Goal: Information Seeking & Learning: Learn about a topic

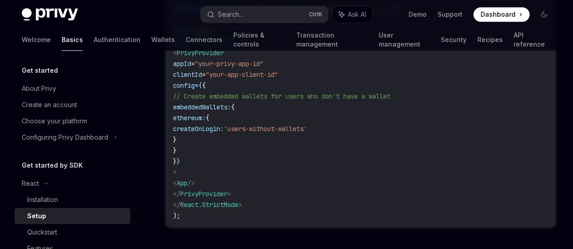
scroll to position [482, 0]
click at [94, 41] on link "Authentication" at bounding box center [117, 40] width 47 height 22
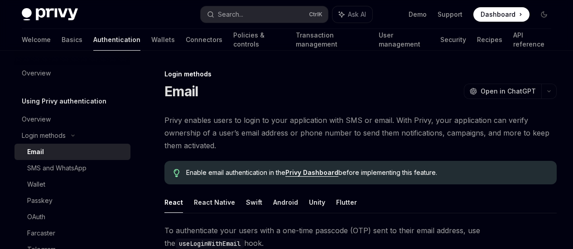
scroll to position [266, 0]
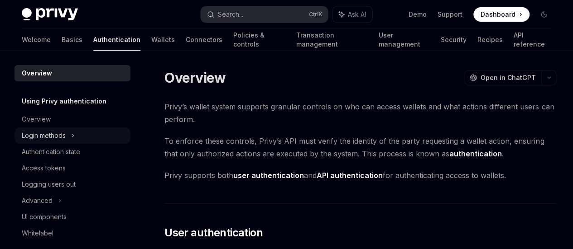
click at [51, 135] on div "Login methods" at bounding box center [44, 135] width 44 height 11
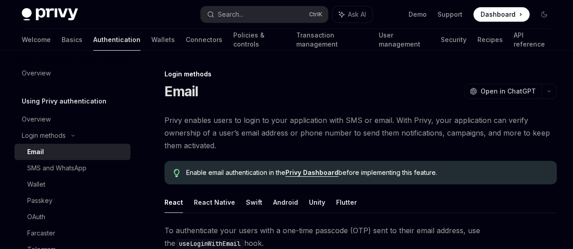
click at [46, 155] on div "Email" at bounding box center [76, 152] width 98 height 11
type textarea "*"
click at [0, 0] on link "Parameters" at bounding box center [0, 0] width 0 height 0
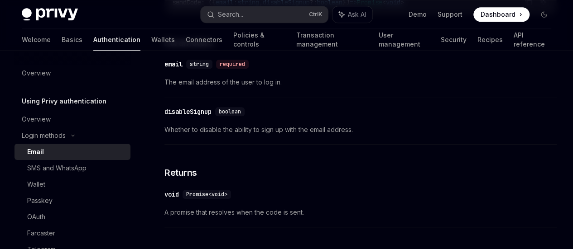
scroll to position [218, 0]
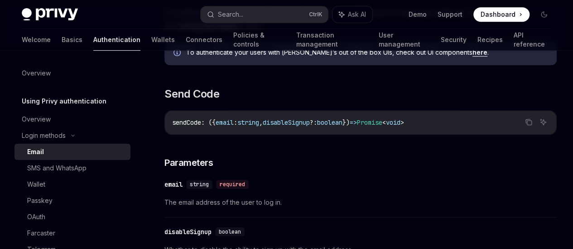
click at [0, 0] on link "Login with Code" at bounding box center [0, 0] width 0 height 0
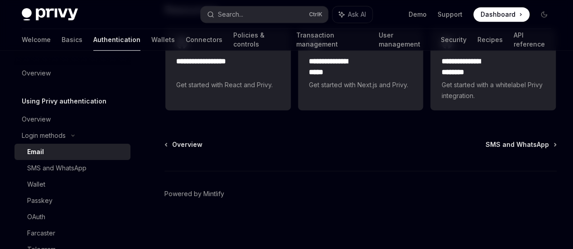
scroll to position [2000, 0]
click at [208, 91] on span "Get started with React and Privy." at bounding box center [228, 85] width 104 height 11
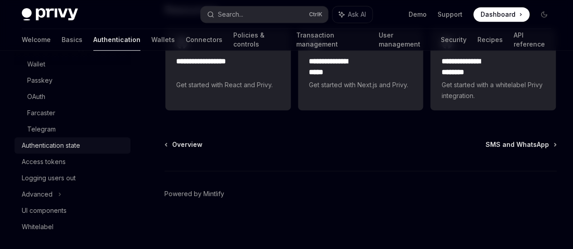
click at [67, 149] on div "Authentication state" at bounding box center [51, 145] width 58 height 11
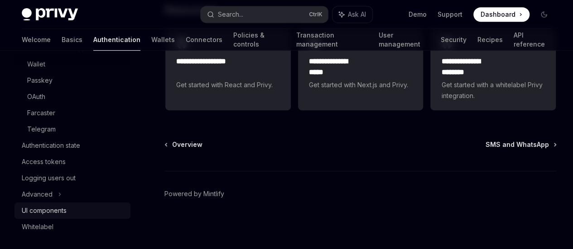
click at [71, 207] on div "UI components" at bounding box center [73, 210] width 103 height 11
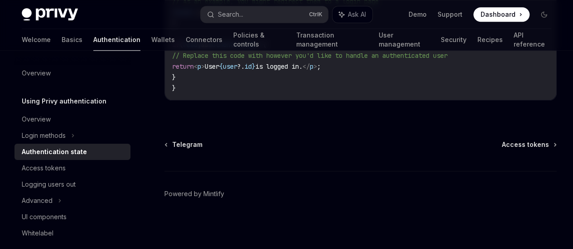
scroll to position [532, 0]
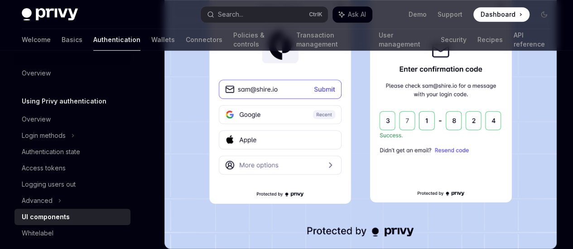
scroll to position [241, 0]
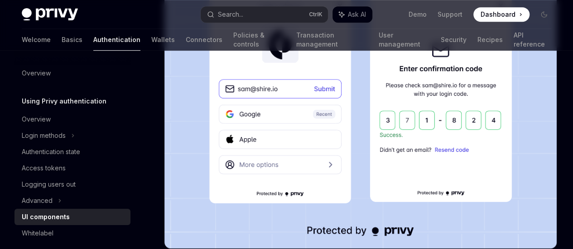
click at [301, 101] on img at bounding box center [360, 109] width 392 height 280
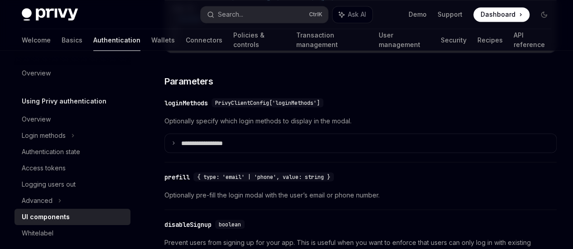
scroll to position [845, 0]
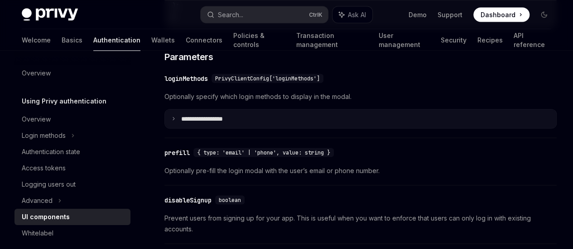
click at [176, 110] on summary "**********" at bounding box center [360, 119] width 391 height 19
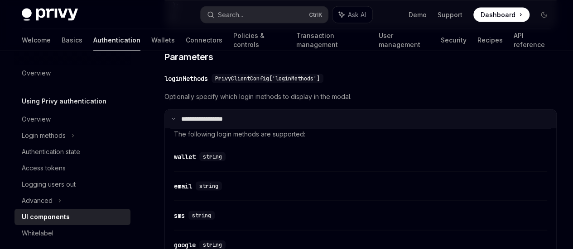
click at [176, 110] on summary "**********" at bounding box center [360, 119] width 391 height 19
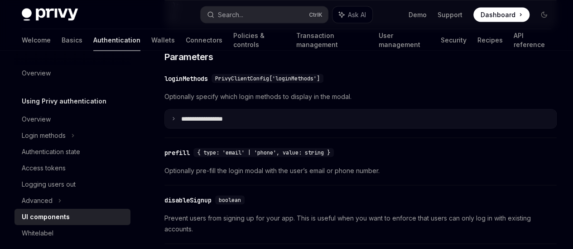
click at [176, 110] on summary "**********" at bounding box center [360, 119] width 391 height 19
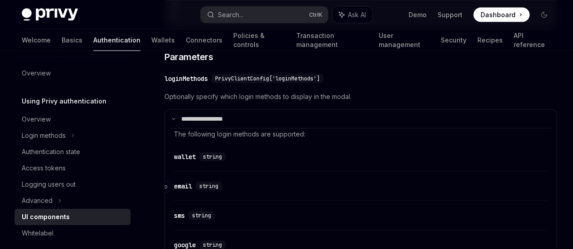
click at [177, 182] on div "email" at bounding box center [183, 186] width 18 height 9
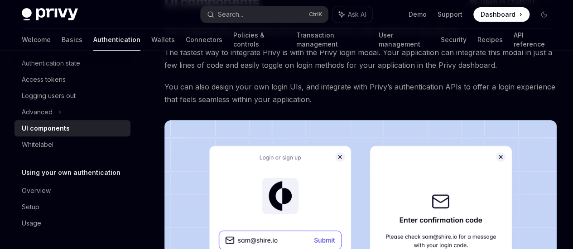
scroll to position [90, 0]
drag, startPoint x: 320, startPoint y: 65, endPoint x: 376, endPoint y: 67, distance: 56.6
click at [376, 67] on span "The fastest way to integrate Privy is with the Privy login modal. Your applicat…" at bounding box center [360, 58] width 392 height 25
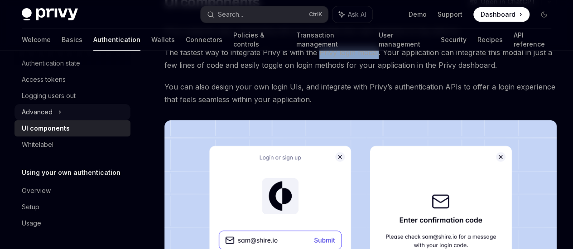
scroll to position [0, 0]
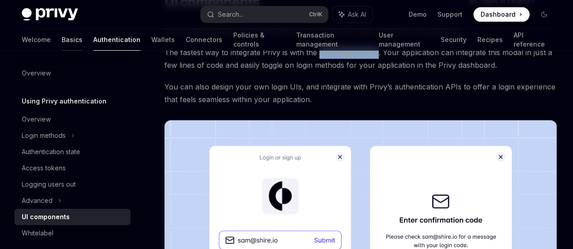
click at [62, 40] on link "Basics" at bounding box center [72, 40] width 21 height 22
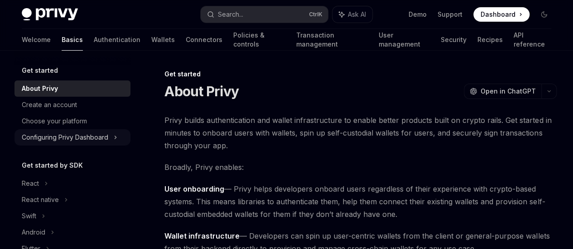
click at [89, 139] on div "Configuring Privy Dashboard" at bounding box center [65, 137] width 86 height 11
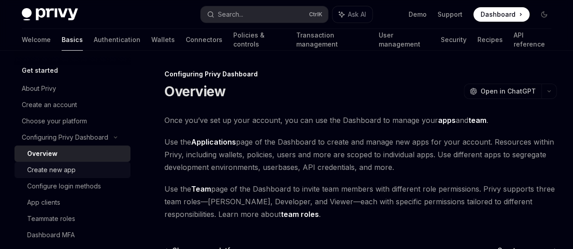
click at [69, 168] on div "Create new app" at bounding box center [51, 170] width 48 height 11
type textarea "*"
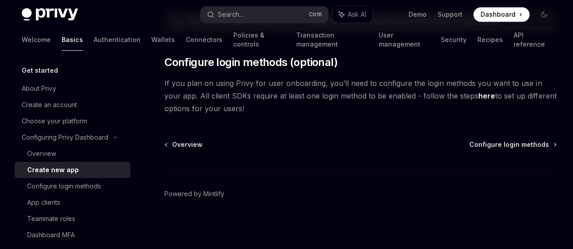
scroll to position [446, 0]
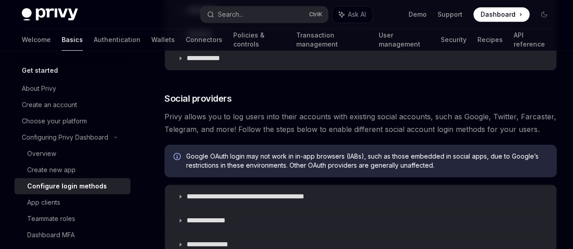
scroll to position [241, 0]
click at [180, 13] on icon at bounding box center [179, 9] width 5 height 5
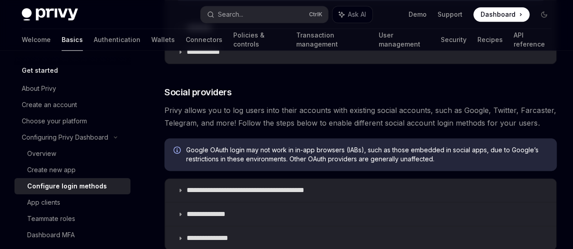
scroll to position [482, 0]
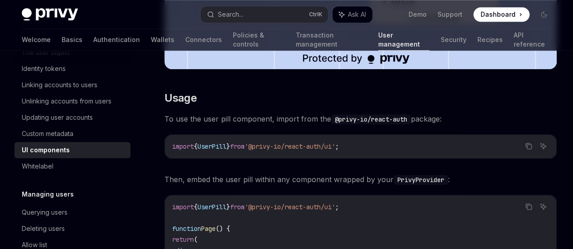
scroll to position [362, 0]
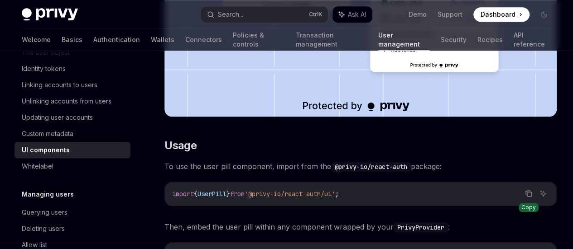
click at [525, 190] on icon "Copy the contents from the code block" at bounding box center [528, 193] width 7 height 7
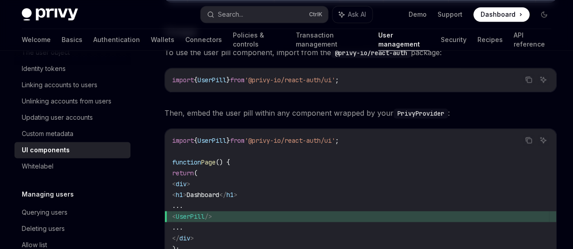
scroll to position [482, 0]
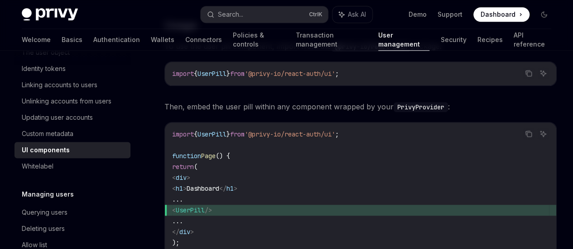
drag, startPoint x: 196, startPoint y: 135, endPoint x: 240, endPoint y: 132, distance: 43.5
click at [240, 205] on span "< UserPill />" at bounding box center [360, 210] width 377 height 11
copy span "< UserPill />"
drag, startPoint x: 188, startPoint y: 103, endPoint x: 210, endPoint y: 150, distance: 52.3
click at [210, 150] on code "import { UserPill } from '@privy-io/react-auth/ui' ; function Page () { return …" at bounding box center [360, 194] width 377 height 130
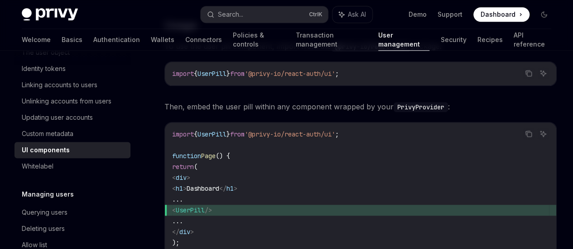
copy code "< div > < h1 > Dashboard </ h1 > ... < UserPill /> ... </ div >"
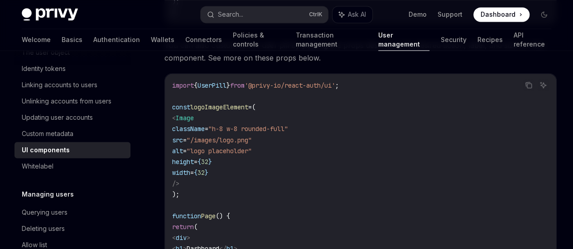
scroll to position [845, 0]
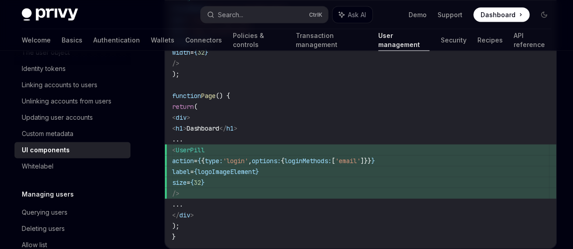
click at [194, 157] on span "action" at bounding box center [183, 161] width 22 height 8
drag, startPoint x: 203, startPoint y: 97, endPoint x: 257, endPoint y: 99, distance: 53.9
click at [257, 155] on span "action = { { type: 'login' , options: { loginMethods: [ 'email' ]}} }" at bounding box center [360, 160] width 377 height 11
click at [243, 177] on span "size = { 32 }" at bounding box center [360, 182] width 377 height 11
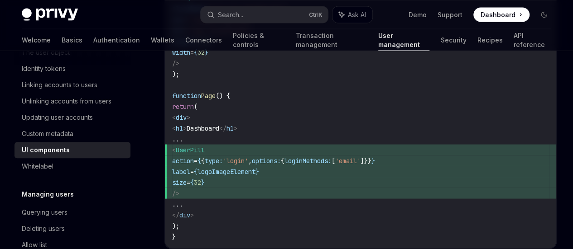
copy code "action = { { type: 'login' , options: { loginMethods: [ 'email' ]}} } label = {…"
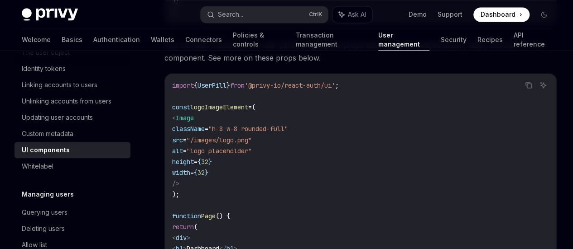
scroll to position [603, 0]
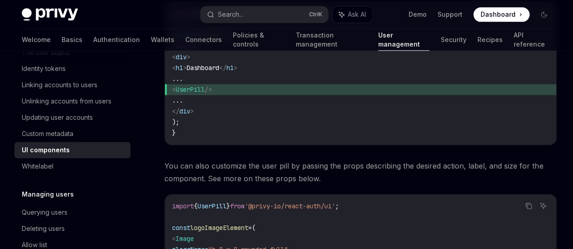
click at [176, 235] on span "<" at bounding box center [174, 239] width 4 height 8
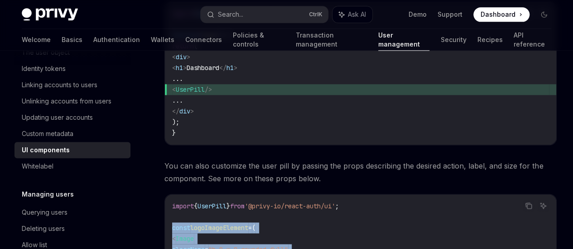
drag, startPoint x: 172, startPoint y: 166, endPoint x: 178, endPoint y: 207, distance: 41.2
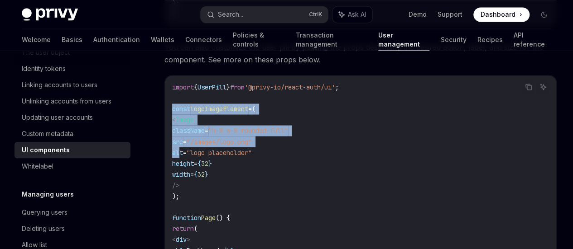
scroll to position [724, 0]
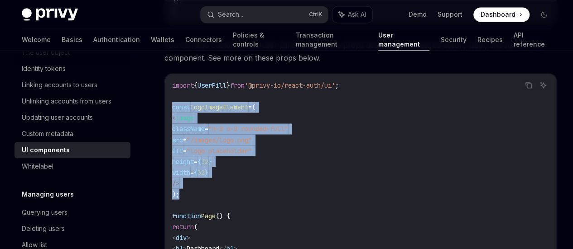
click at [183, 131] on code "import { UserPill } from '@privy-io/react-auth/ui' ; const logoImageElement = (…" at bounding box center [360, 221] width 377 height 282
copy code "const logoImageElement = ( < Image className = "h-8 w-8 rounded-full" src = "/i…"
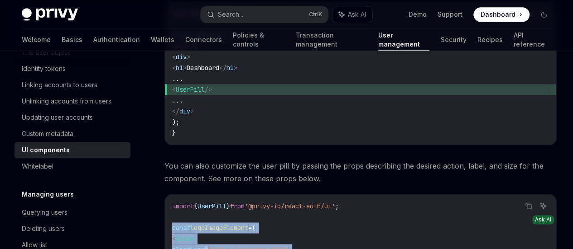
type textarea "*"
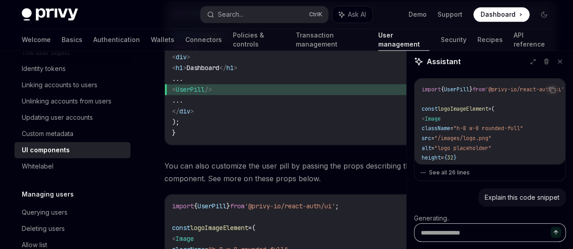
type textarea "*"
type textarea "**"
type textarea "*"
type textarea "***"
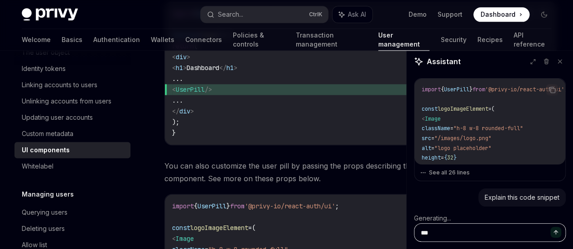
type textarea "*"
type textarea "***"
type textarea "*"
type textarea "*****"
type textarea "*"
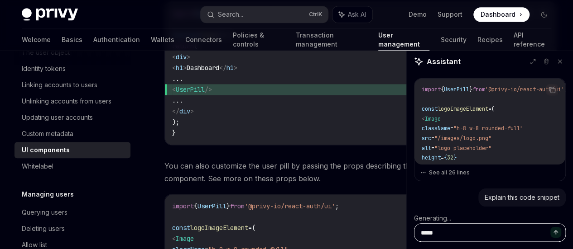
type textarea "******"
type textarea "*"
type textarea "******"
type textarea "*"
type textarea "********"
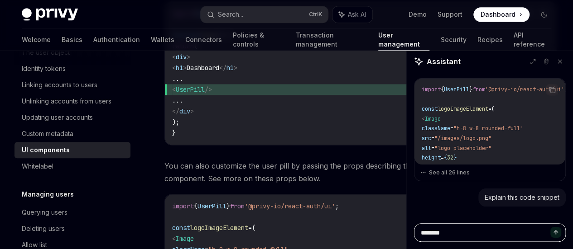
type textarea "*"
type textarea "*********"
type textarea "*"
type textarea "**********"
type textarea "*"
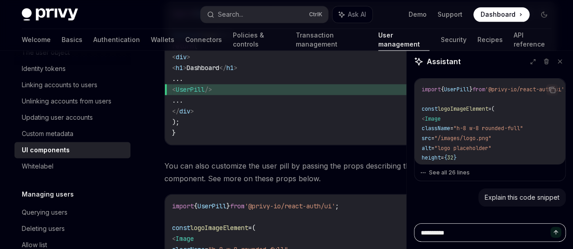
type textarea "**********"
type textarea "*"
paste textarea "******"
type textarea "**********"
type textarea "*"
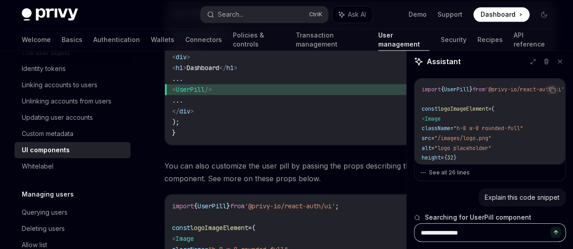
type textarea "**********"
type textarea "*"
type textarea "**********"
type textarea "*"
type textarea "**********"
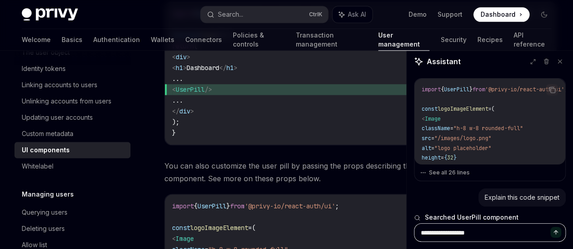
type textarea "*"
type textarea "**********"
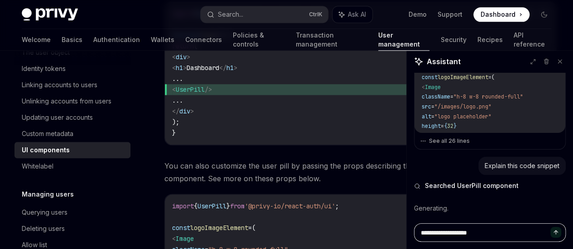
type textarea "*"
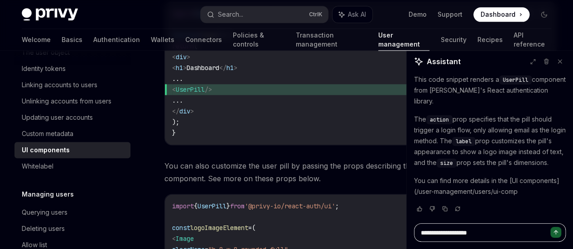
scroll to position [166, 0]
type textarea "**********"
click at [554, 233] on icon "Send message" at bounding box center [555, 232] width 6 height 6
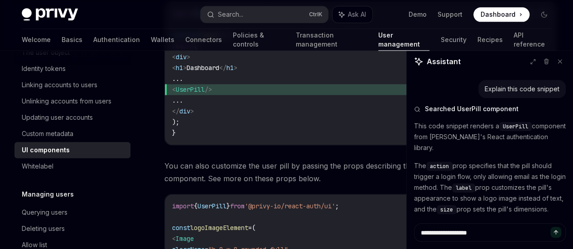
scroll to position [108, 0]
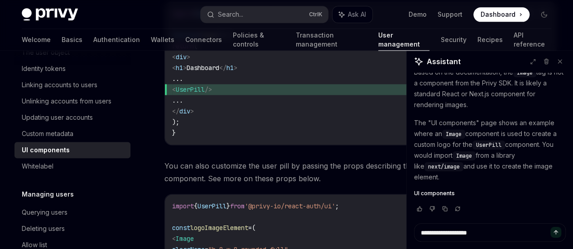
type textarea "*"
click at [484, 234] on textarea "**********" at bounding box center [490, 233] width 152 height 19
type textarea "*"
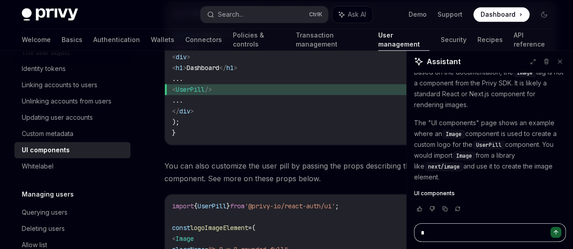
type textarea "**"
type textarea "*"
type textarea "***"
type textarea "*"
type textarea "****"
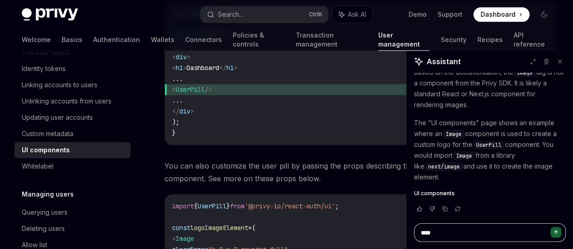
type textarea "*"
type textarea "****"
type textarea "*"
type textarea "******"
type textarea "*"
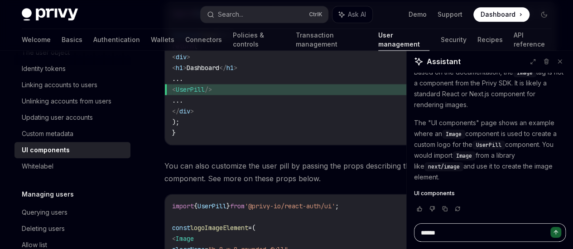
type textarea "*******"
type textarea "*"
type textarea "*******"
type textarea "*"
type textarea "*********"
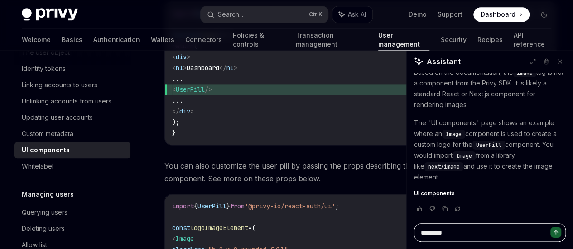
type textarea "*"
type textarea "**********"
type textarea "*"
type textarea "**********"
type textarea "*"
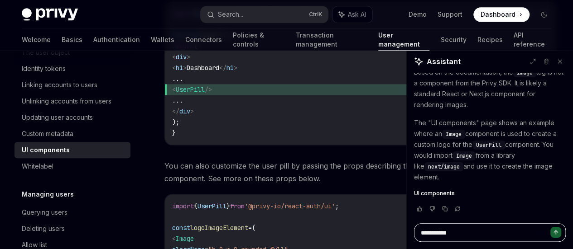
type textarea "**********"
type textarea "*"
type textarea "**********"
type textarea "*"
type textarea "**********"
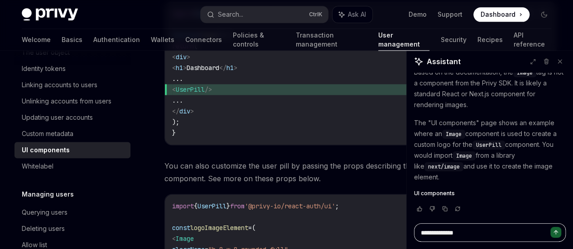
type textarea "*"
type textarea "**********"
type textarea "*"
type textarea "**********"
type textarea "*"
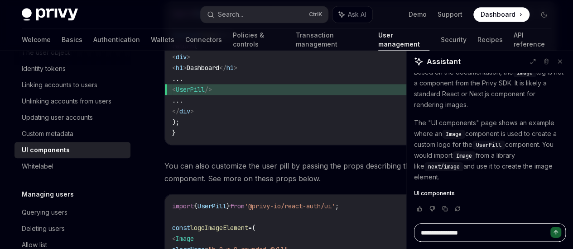
type textarea "**********"
type textarea "*"
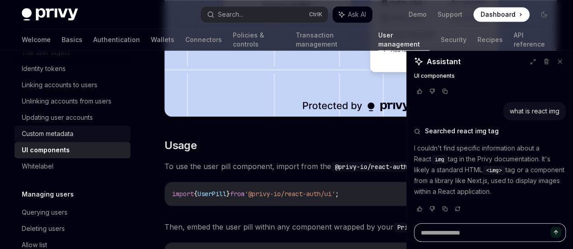
scroll to position [0, 0]
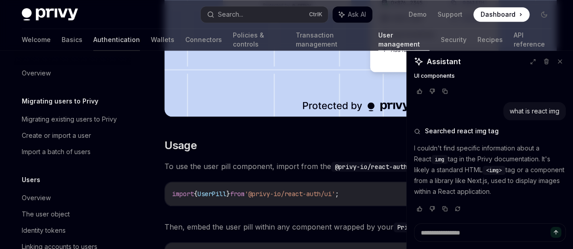
click at [93, 39] on link "Authentication" at bounding box center [116, 40] width 47 height 22
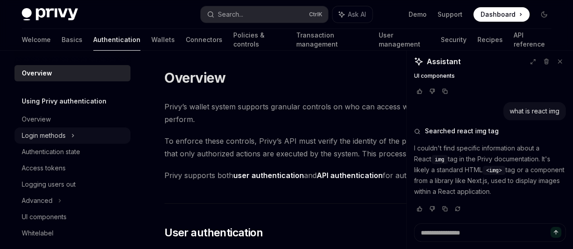
click at [67, 134] on div "Login methods" at bounding box center [72, 136] width 116 height 16
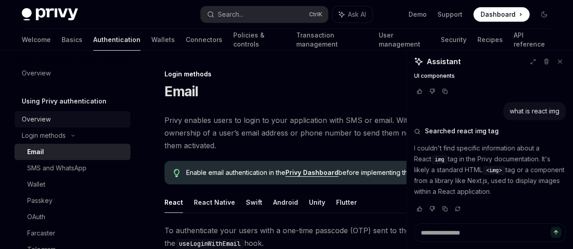
click at [73, 117] on div "Overview" at bounding box center [73, 119] width 103 height 11
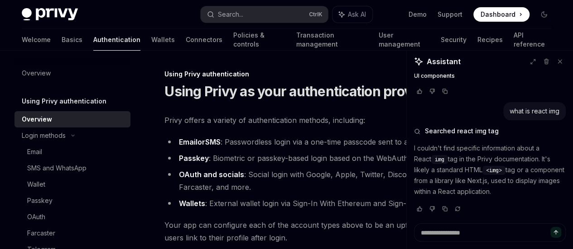
click at [73, 117] on div "Overview" at bounding box center [73, 119] width 103 height 11
click at [91, 105] on h5 "Using Privy authentication" at bounding box center [64, 101] width 85 height 11
click at [51, 121] on div "Overview" at bounding box center [73, 119] width 103 height 11
click at [52, 133] on div "Login methods" at bounding box center [44, 135] width 44 height 11
click at [64, 123] on div "Overview" at bounding box center [73, 119] width 103 height 11
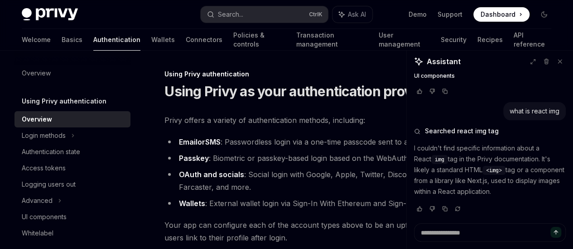
scroll to position [120, 0]
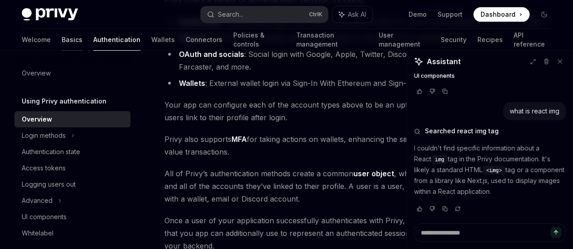
click at [62, 43] on link "Basics" at bounding box center [72, 40] width 21 height 22
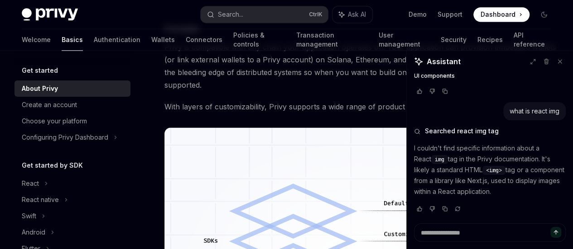
scroll to position [724, 0]
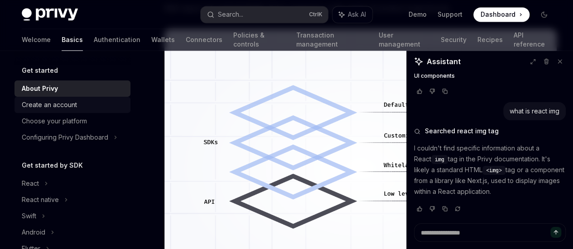
click at [63, 107] on div "Create an account" at bounding box center [49, 105] width 55 height 11
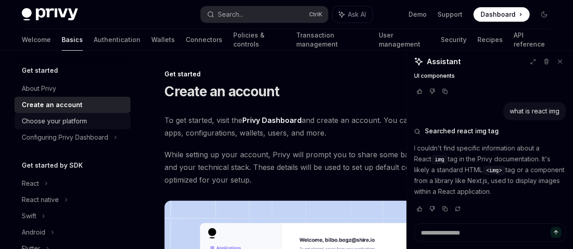
click at [56, 124] on div "Choose your platform" at bounding box center [54, 121] width 65 height 11
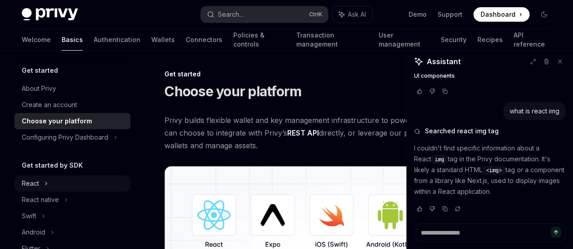
click at [39, 187] on div "React" at bounding box center [72, 184] width 116 height 16
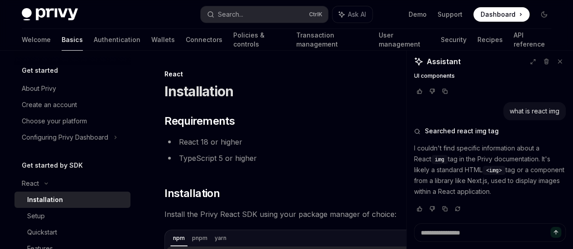
click at [48, 205] on div "Installation" at bounding box center [45, 200] width 36 height 11
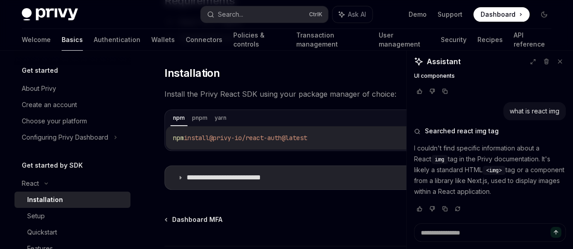
click at [541, 119] on icon "Ask AI" at bounding box center [544, 118] width 7 height 7
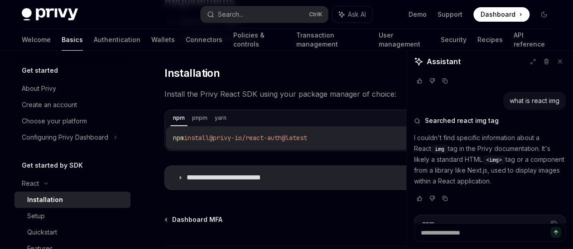
scroll to position [575, 0]
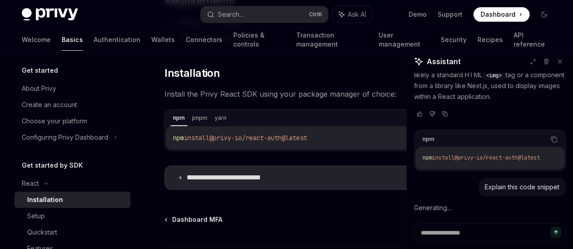
type textarea "*"
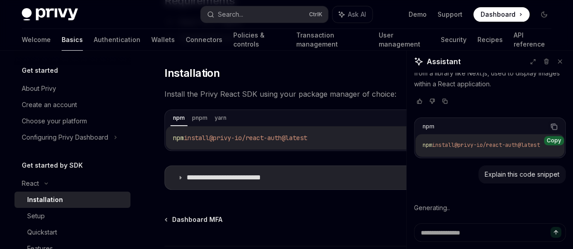
click at [552, 130] on icon "Copy the contents from the code block" at bounding box center [554, 127] width 5 height 5
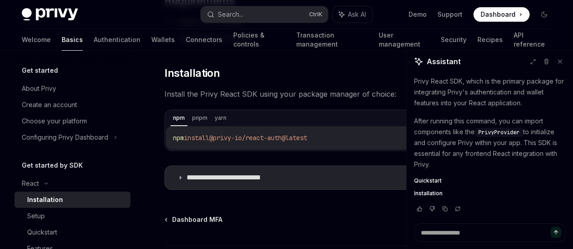
scroll to position [741, 0]
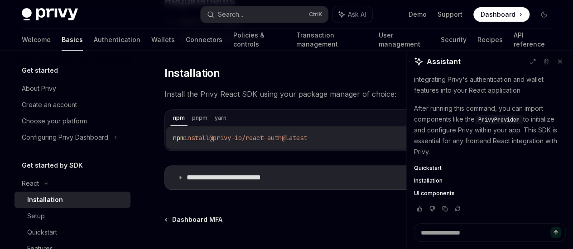
click at [425, 170] on span "Quickstart" at bounding box center [428, 168] width 28 height 7
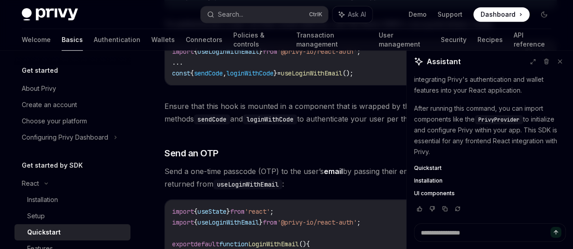
scroll to position [0, 6]
drag, startPoint x: 353, startPoint y: 132, endPoint x: 368, endPoint y: 130, distance: 15.5
click at [368, 85] on div "import { useLoginWithEmail } from '@privy-io/react-auth' ; ... const { sendCode…" at bounding box center [360, 62] width 391 height 45
click at [527, 54] on icon "Copy the contents from the code block" at bounding box center [529, 52] width 5 height 5
drag, startPoint x: 332, startPoint y: 96, endPoint x: 350, endPoint y: 96, distance: 18.1
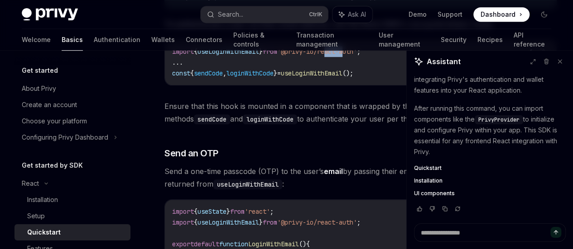
click at [350, 56] on span "'@privy-io/react-auth'" at bounding box center [317, 52] width 80 height 8
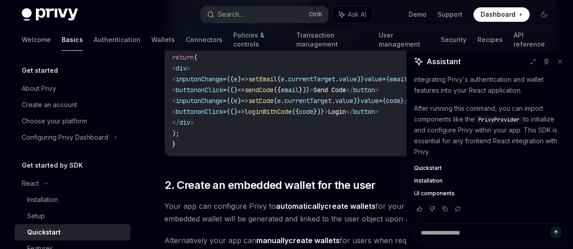
scroll to position [482, 0]
click at [342, 40] on span "useLoginWithEmail" at bounding box center [312, 36] width 62 height 8
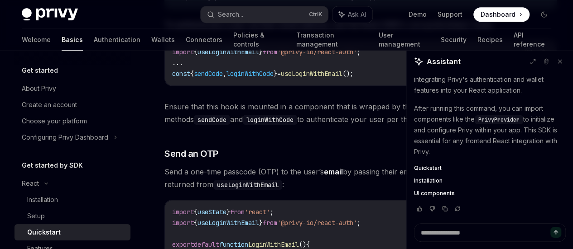
scroll to position [241, 0]
click at [38, 134] on div "Configuring Privy Dashboard" at bounding box center [65, 137] width 86 height 11
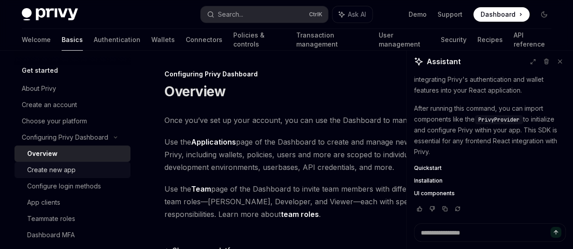
click at [33, 175] on div "Create new app" at bounding box center [51, 170] width 48 height 11
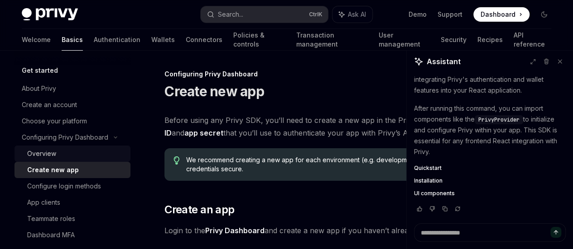
scroll to position [120, 0]
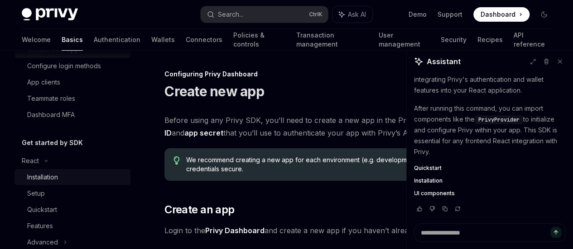
click at [43, 173] on div "Installation" at bounding box center [42, 177] width 31 height 11
type textarea "*"
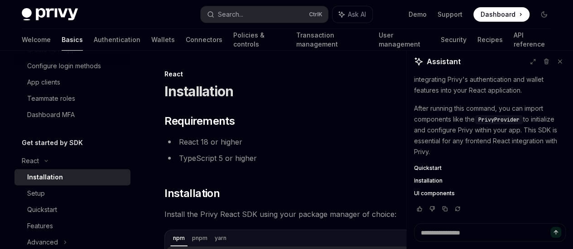
scroll to position [120, 0]
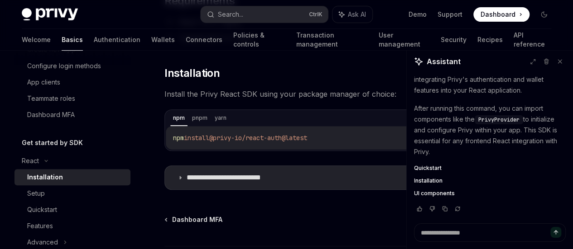
click at [526, 115] on icon "Copy the contents from the code block" at bounding box center [529, 118] width 7 height 7
click at [177, 179] on icon at bounding box center [179, 177] width 5 height 5
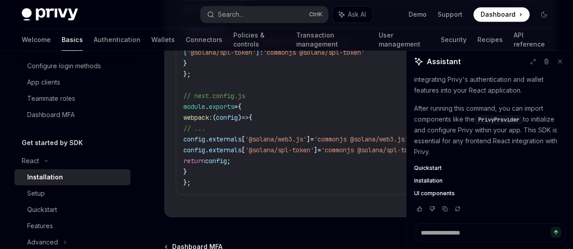
scroll to position [241, 0]
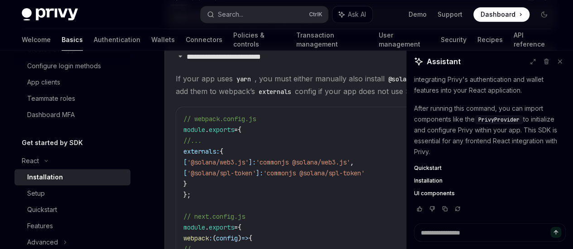
drag, startPoint x: 190, startPoint y: 176, endPoint x: 195, endPoint y: 205, distance: 29.8
click at [195, 205] on code "// webpack.config.js module . exports = { //... externals: { [ '@solana/web3.js…" at bounding box center [360, 212] width 354 height 196
click at [255, 97] on code "externals" at bounding box center [275, 92] width 40 height 10
drag, startPoint x: 178, startPoint y: 89, endPoint x: 235, endPoint y: 91, distance: 57.1
click at [384, 84] on code "@solana/web3.js" at bounding box center [415, 79] width 62 height 10
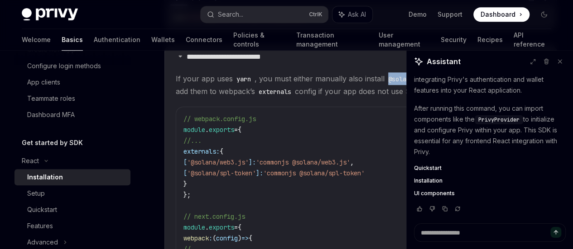
copy code "@solana/web3.js"
drag, startPoint x: 261, startPoint y: 92, endPoint x: 325, endPoint y: 95, distance: 64.8
click at [459, 84] on code "@solana/spl-token" at bounding box center [493, 79] width 69 height 10
copy code "@solana/spl-token"
drag, startPoint x: 191, startPoint y: 175, endPoint x: 196, endPoint y: 208, distance: 32.8
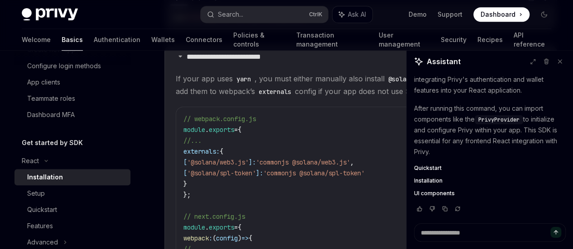
click at [196, 208] on code "// webpack.config.js module . exports = { //... externals: { [ '@solana/web3.js…" at bounding box center [360, 212] width 354 height 196
copy code "externals: { [ '@solana/web3.js' ]: 'commonjs @solana/web3.js' , [ '@solana/spl…"
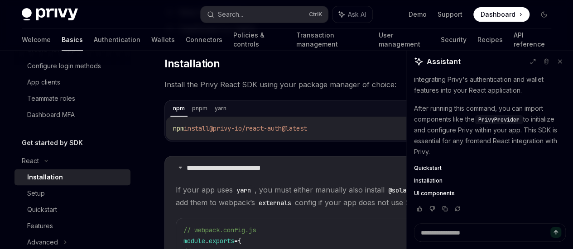
scroll to position [0, 0]
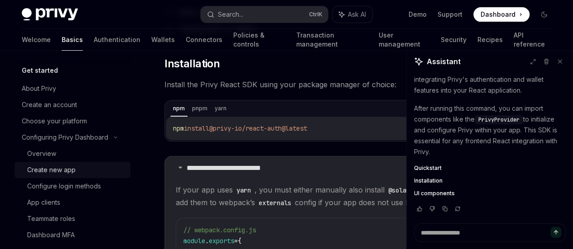
click at [67, 169] on div "Create new app" at bounding box center [51, 170] width 48 height 11
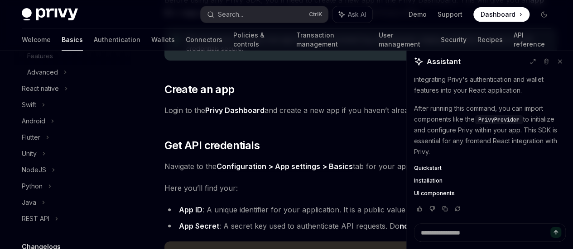
scroll to position [170, 0]
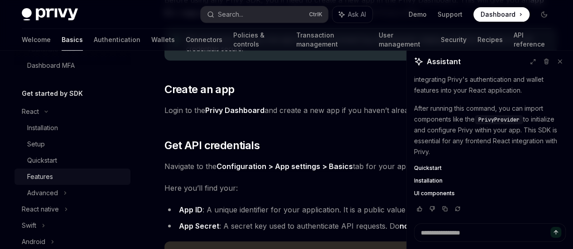
click at [48, 173] on div "Features" at bounding box center [40, 177] width 26 height 11
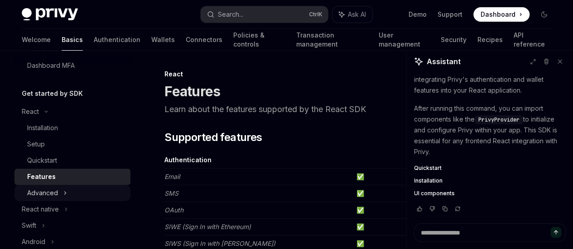
click at [61, 199] on div "Advanced" at bounding box center [72, 193] width 116 height 16
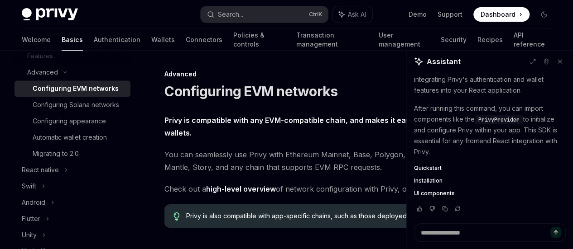
scroll to position [170, 0]
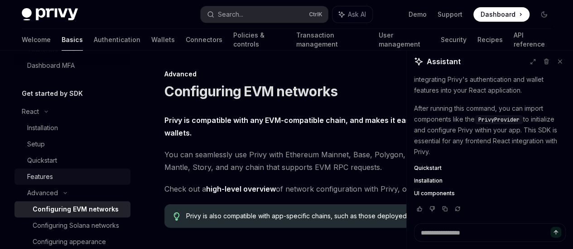
click at [61, 181] on div "Features" at bounding box center [76, 177] width 98 height 11
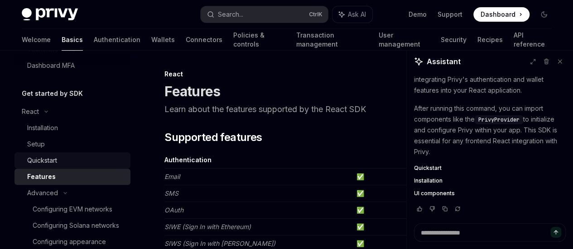
click at [54, 157] on div "Quickstart" at bounding box center [42, 160] width 30 height 11
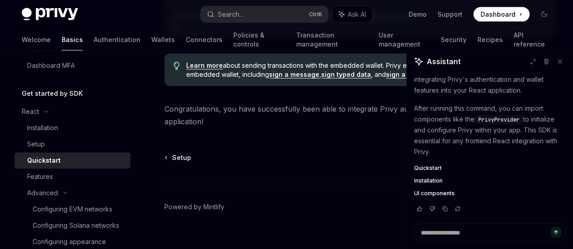
scroll to position [1139, 0]
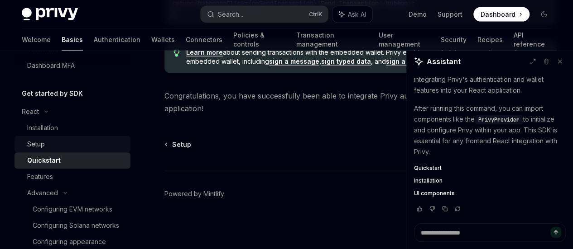
click at [45, 146] on div "Setup" at bounding box center [76, 144] width 98 height 11
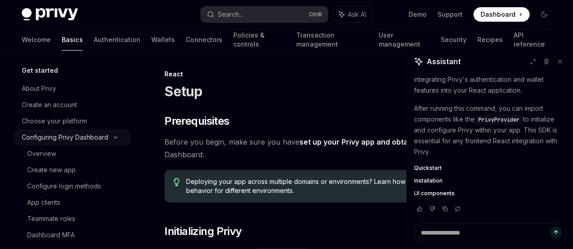
click at [97, 139] on div "Configuring Privy Dashboard" at bounding box center [65, 137] width 86 height 11
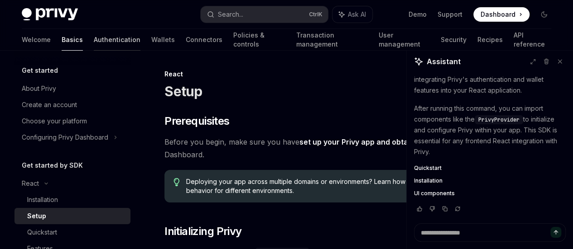
click at [94, 44] on link "Authentication" at bounding box center [117, 40] width 47 height 22
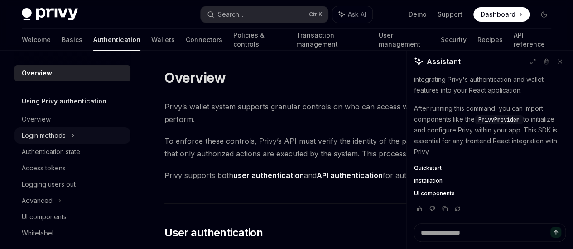
scroll to position [89, 0]
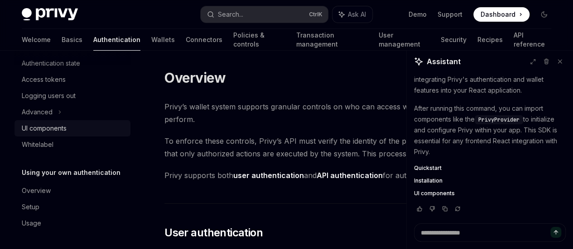
click at [56, 130] on div "UI components" at bounding box center [44, 128] width 45 height 11
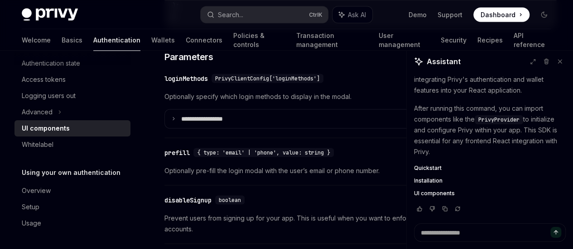
scroll to position [724, 0]
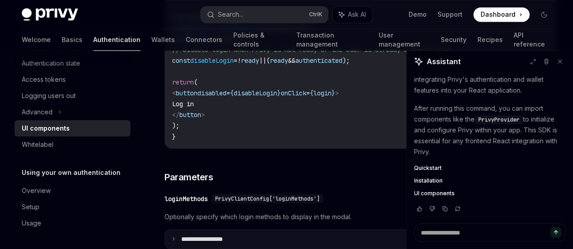
click at [173, 237] on icon at bounding box center [173, 239] width 5 height 5
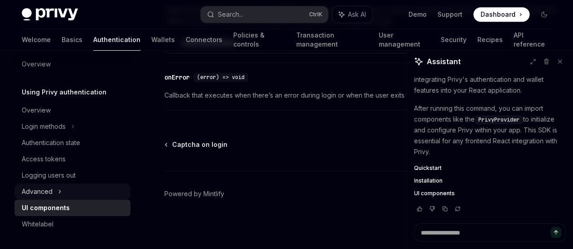
scroll to position [0, 0]
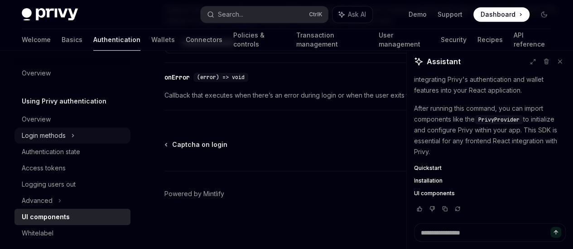
click at [65, 133] on div "Login methods" at bounding box center [44, 135] width 44 height 11
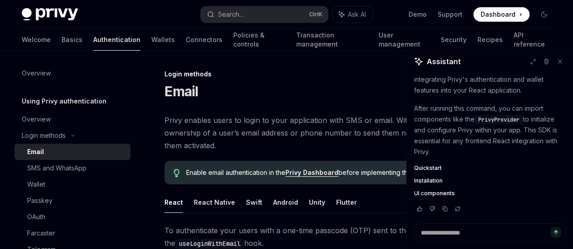
click at [53, 152] on div "Email" at bounding box center [76, 152] width 98 height 11
type textarea "*"
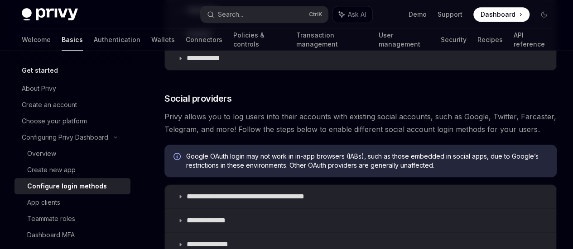
scroll to position [241, 0]
click at [203, 14] on p "**********" at bounding box center [205, 9] width 38 height 9
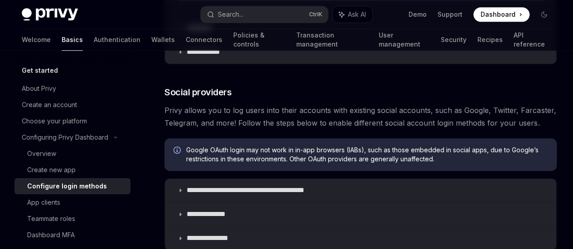
scroll to position [603, 0]
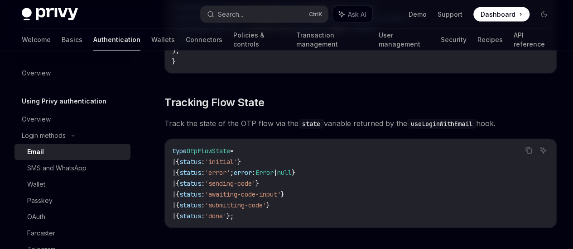
scroll to position [482, 0]
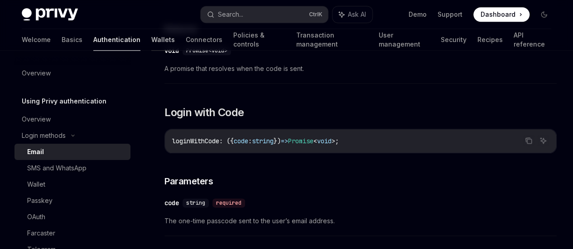
click at [151, 38] on link "Wallets" at bounding box center [163, 40] width 24 height 22
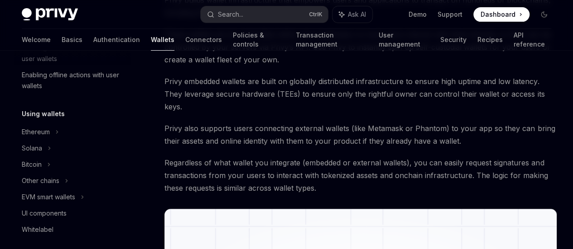
scroll to position [171, 0]
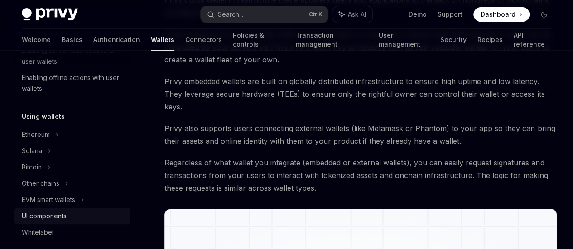
click at [52, 214] on div "UI components" at bounding box center [44, 216] width 45 height 11
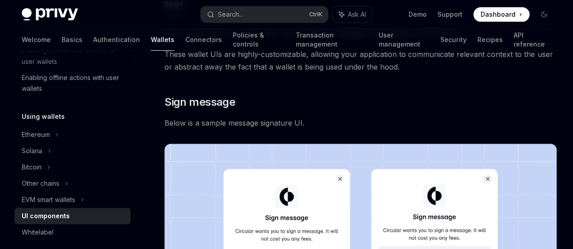
scroll to position [241, 0]
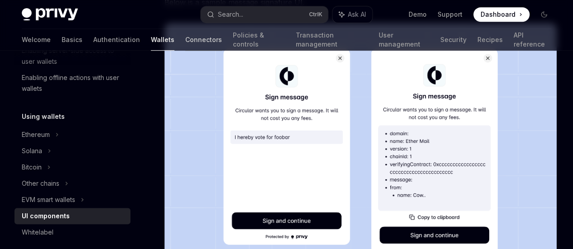
click at [185, 39] on link "Connectors" at bounding box center [203, 40] width 37 height 22
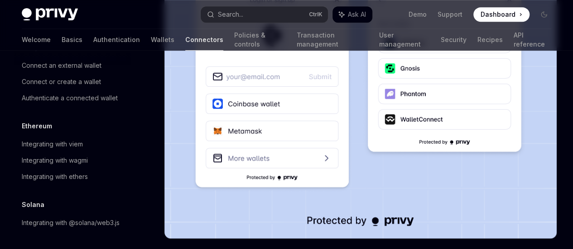
scroll to position [120, 0]
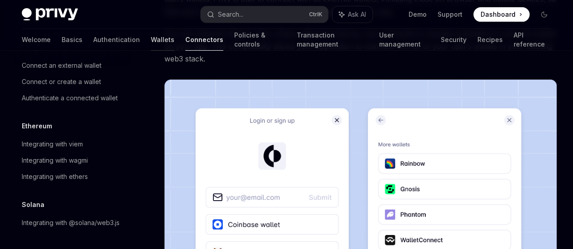
click at [151, 38] on link "Wallets" at bounding box center [163, 40] width 24 height 22
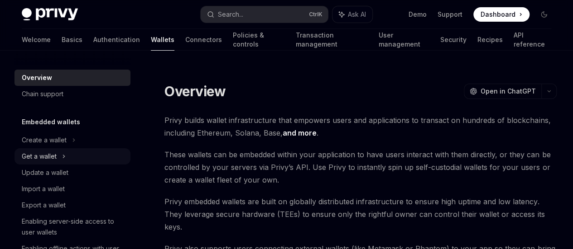
click at [61, 157] on div "Get a wallet" at bounding box center [72, 156] width 116 height 16
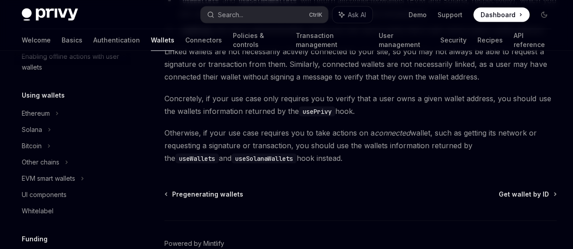
scroll to position [362, 0]
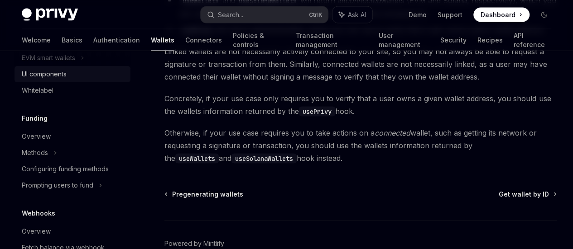
click at [68, 74] on div "UI components" at bounding box center [73, 74] width 103 height 11
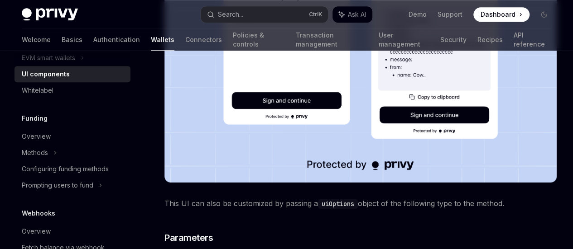
scroll to position [362, 0]
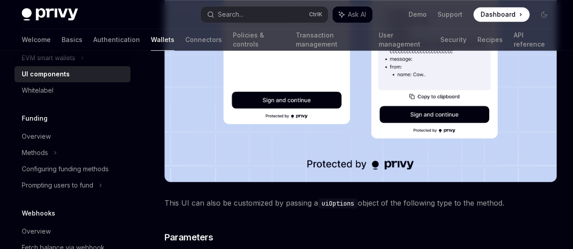
click at [341, 199] on code "uiOptions" at bounding box center [338, 204] width 40 height 10
click at [337, 199] on code "uiOptions" at bounding box center [338, 204] width 40 height 10
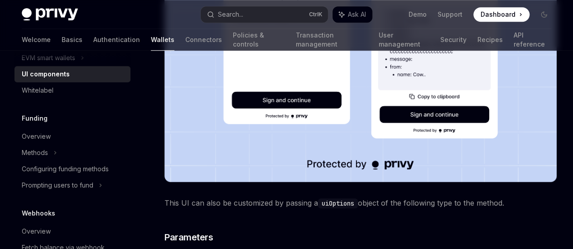
click at [325, 199] on code "uiOptions" at bounding box center [338, 204] width 40 height 10
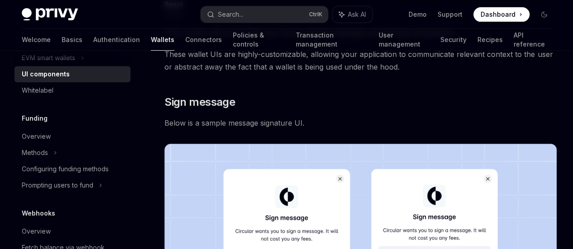
scroll to position [241, 0]
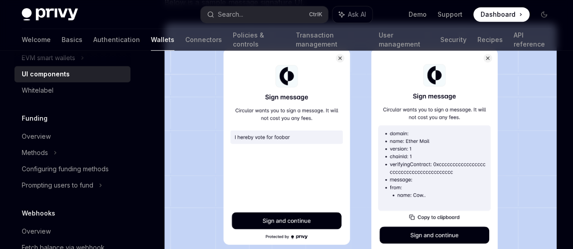
click at [253, 119] on img at bounding box center [360, 163] width 392 height 280
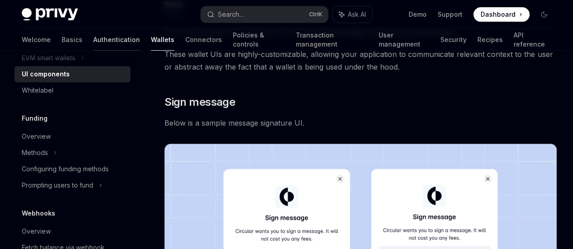
click at [93, 39] on link "Authentication" at bounding box center [116, 40] width 47 height 22
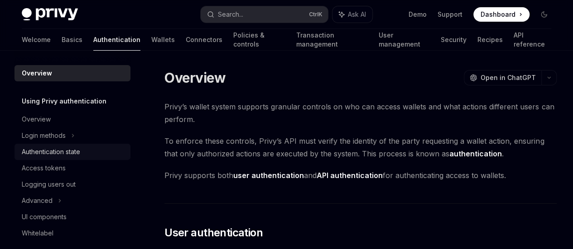
click at [77, 153] on div "Authentication state" at bounding box center [51, 152] width 58 height 11
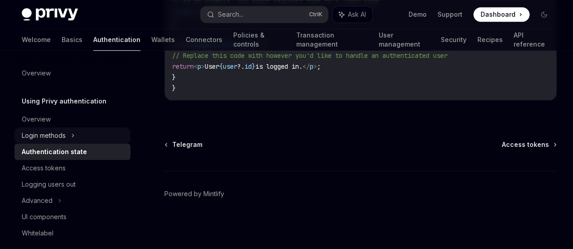
scroll to position [89, 0]
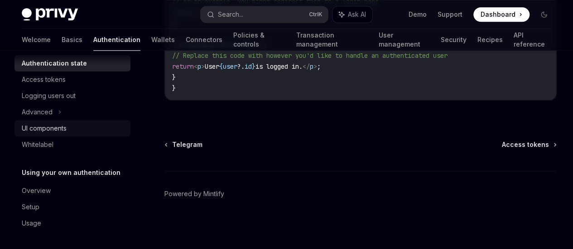
click at [57, 133] on div "UI components" at bounding box center [44, 128] width 45 height 11
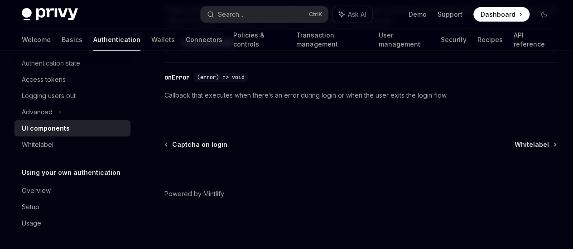
scroll to position [1531, 0]
click at [378, 40] on link "User management" at bounding box center [403, 40] width 51 height 22
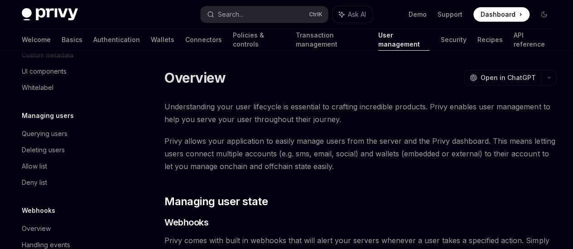
scroll to position [241, 0]
click at [72, 71] on div "UI components" at bounding box center [73, 71] width 103 height 11
type textarea "*"
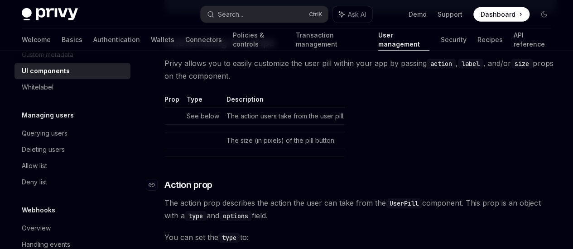
scroll to position [1448, 0]
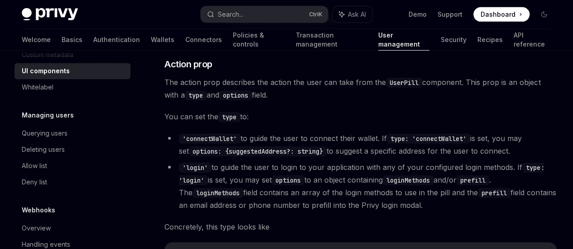
click at [220, 134] on code "'connectWallet'" at bounding box center [210, 139] width 62 height 10
click at [225, 134] on code "'connectWallet'" at bounding box center [210, 139] width 62 height 10
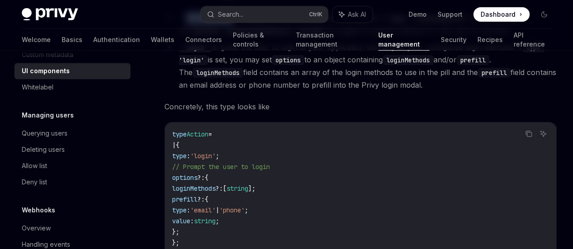
scroll to position [1690, 0]
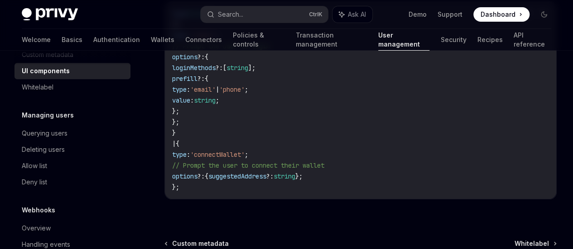
drag, startPoint x: 188, startPoint y: 165, endPoint x: 189, endPoint y: 205, distance: 40.3
click at [189, 193] on code "type Action = | { type : 'login' ; // Prompt the user to login options ?: { log…" at bounding box center [360, 100] width 377 height 185
copy code "{ type : 'connectWallet' ; // Prompt the user to connect their wallet options ?…"
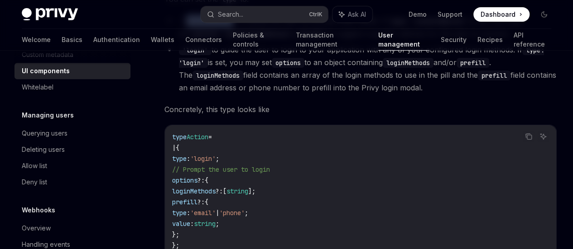
scroll to position [1569, 0]
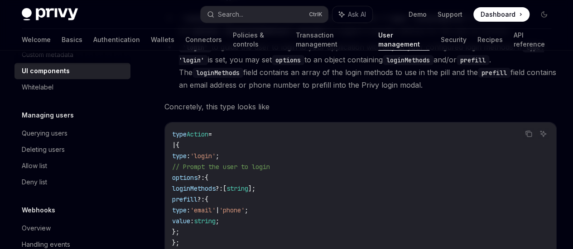
click at [277, 171] on code "type Action = | { type : 'login' ; // Prompt the user to login options ?: { log…" at bounding box center [360, 221] width 377 height 185
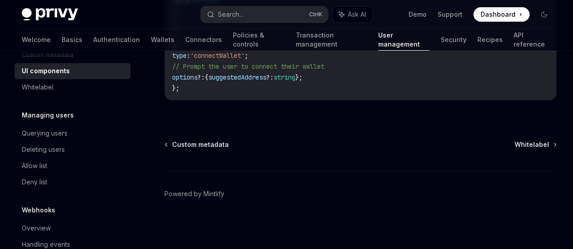
scroll to position [1690, 0]
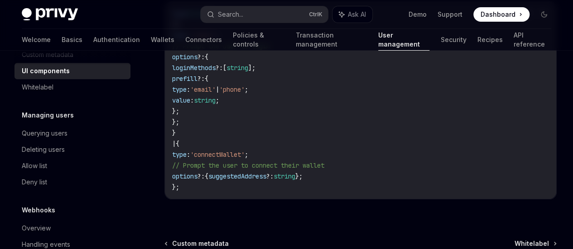
click at [248, 181] on span "suggestedAddress" at bounding box center [237, 176] width 58 height 8
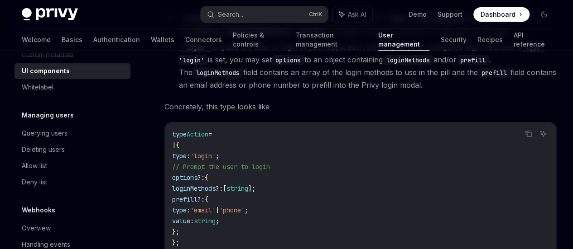
scroll to position [1448, 0]
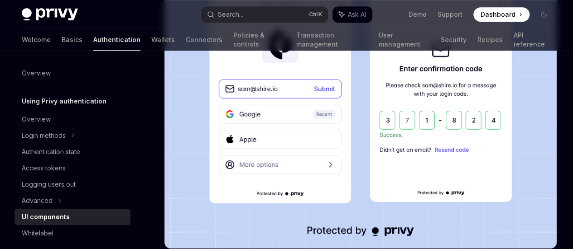
scroll to position [362, 0]
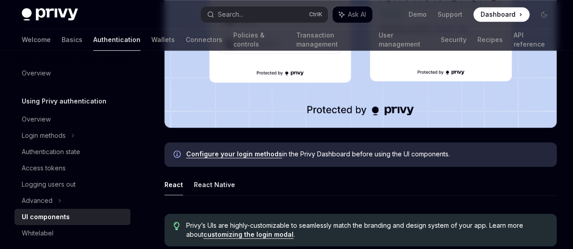
click at [263, 150] on link "Configure your login methods" at bounding box center [234, 154] width 96 height 8
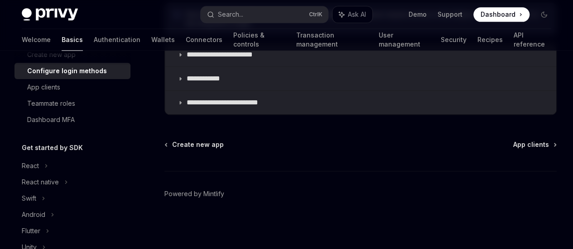
scroll to position [120, 0]
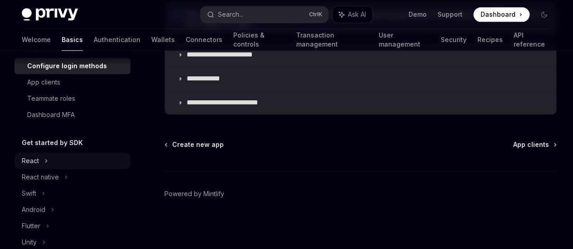
click at [32, 156] on div "React" at bounding box center [30, 161] width 17 height 11
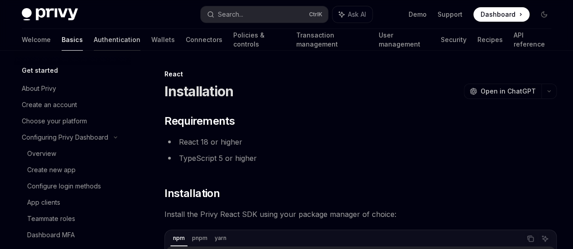
click at [94, 43] on link "Authentication" at bounding box center [117, 40] width 47 height 22
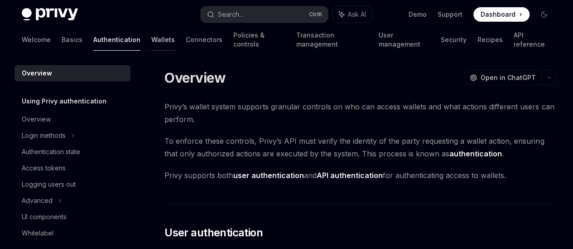
click at [151, 40] on link "Wallets" at bounding box center [163, 40] width 24 height 22
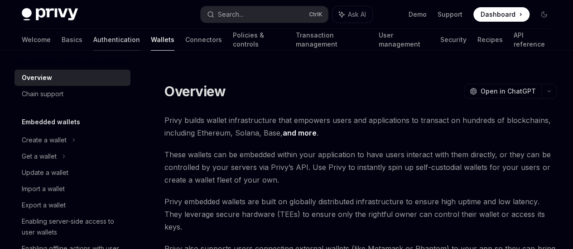
click at [93, 39] on link "Authentication" at bounding box center [116, 40] width 47 height 22
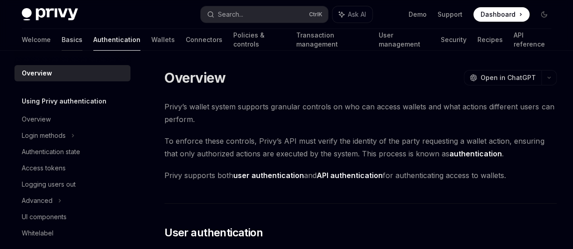
click at [62, 42] on link "Basics" at bounding box center [72, 40] width 21 height 22
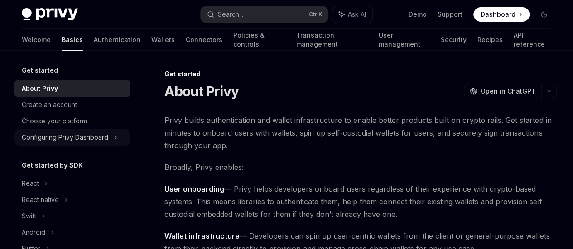
click at [75, 143] on div "Configuring Privy Dashboard" at bounding box center [65, 137] width 86 height 11
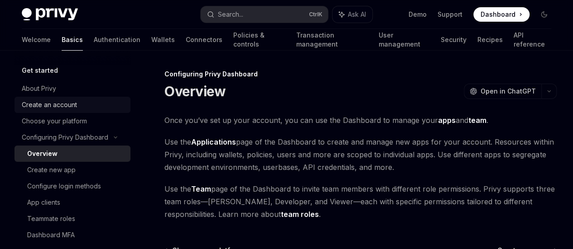
scroll to position [120, 0]
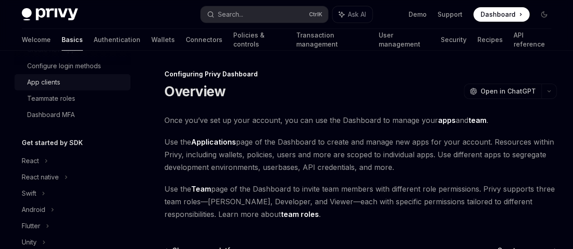
click at [62, 86] on div "App clients" at bounding box center [76, 82] width 98 height 11
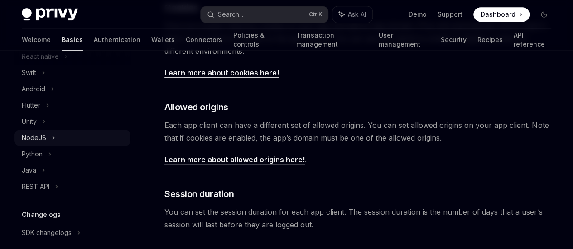
scroll to position [330, 0]
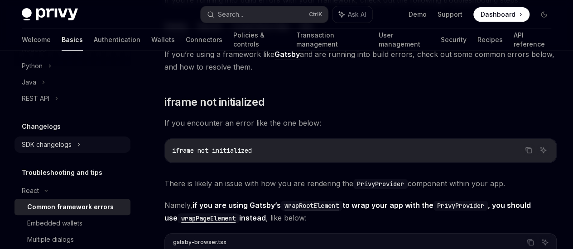
scroll to position [411, 0]
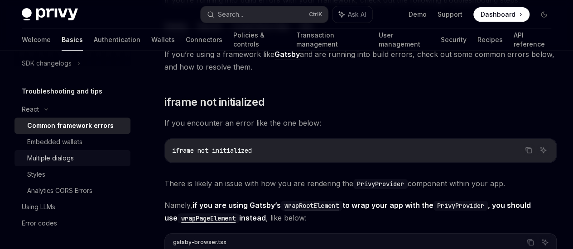
click at [76, 159] on div "Multiple dialogs" at bounding box center [76, 158] width 98 height 11
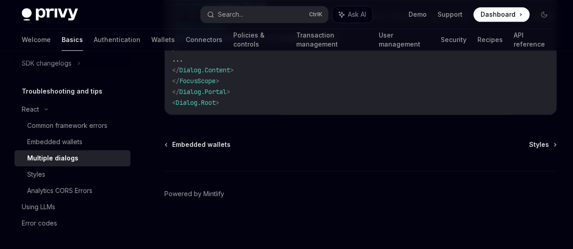
scroll to position [682, 0]
click at [29, 172] on div "Styles" at bounding box center [36, 174] width 18 height 11
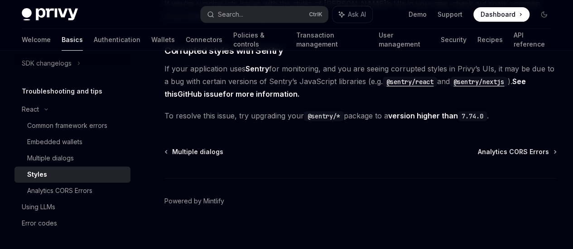
scroll to position [120, 0]
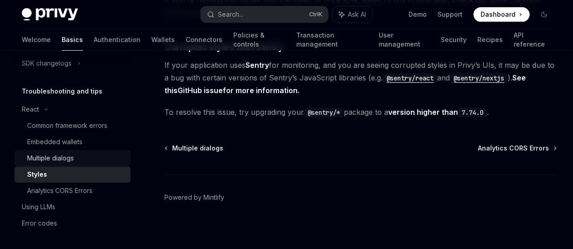
click at [54, 161] on div "Multiple dialogs" at bounding box center [50, 158] width 47 height 11
type textarea "*"
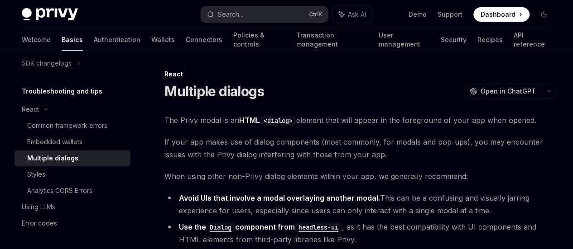
click at [280, 120] on code "<dialog>" at bounding box center [278, 121] width 36 height 10
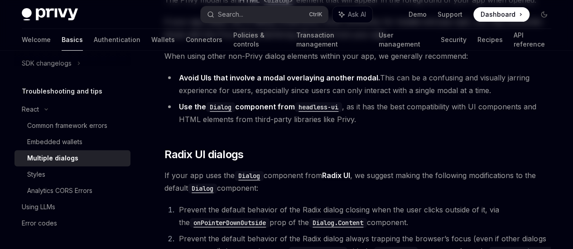
scroll to position [120, 0]
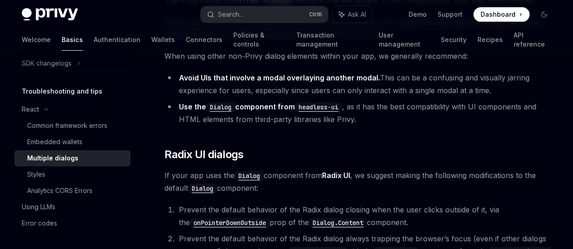
click at [319, 112] on code "headless-ui" at bounding box center [318, 107] width 47 height 10
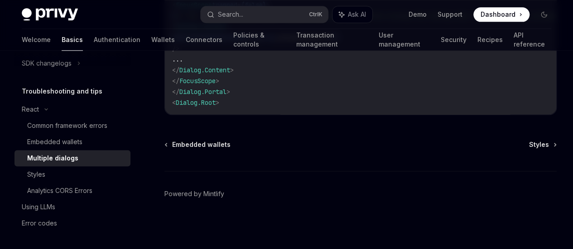
scroll to position [682, 0]
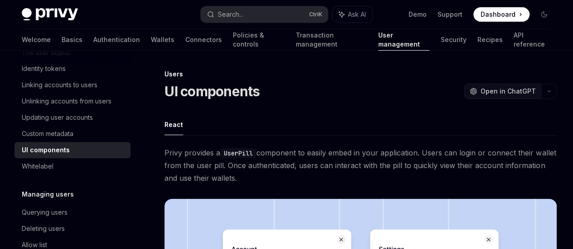
click at [480, 94] on span "Open in ChatGPT" at bounding box center [507, 91] width 55 height 9
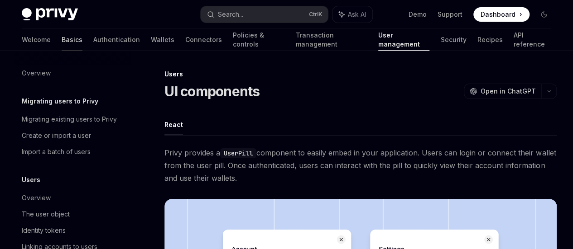
click at [62, 37] on link "Basics" at bounding box center [72, 40] width 21 height 22
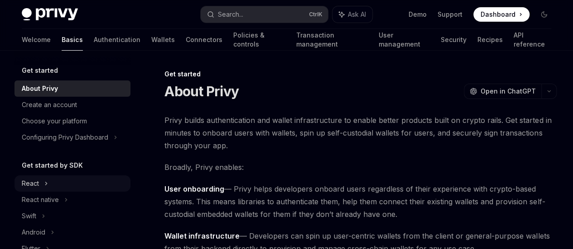
click at [39, 178] on div "React" at bounding box center [72, 184] width 116 height 16
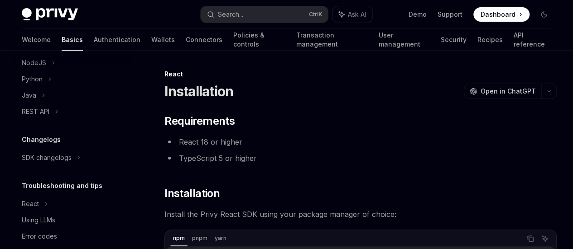
scroll to position [313, 0]
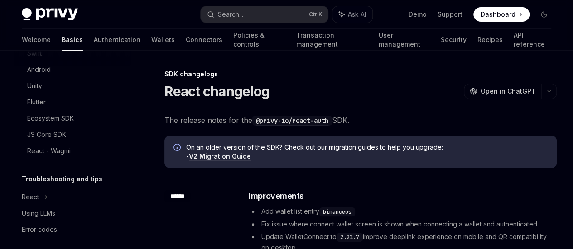
scroll to position [476, 0]
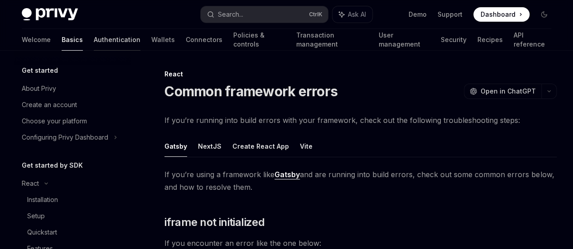
click at [94, 39] on link "Authentication" at bounding box center [117, 40] width 47 height 22
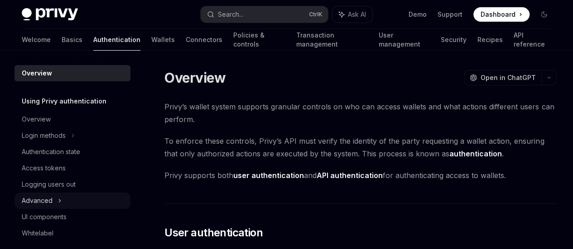
scroll to position [89, 0]
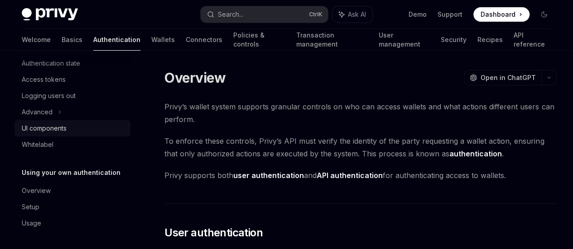
click at [69, 128] on div "UI components" at bounding box center [73, 128] width 103 height 11
type textarea "*"
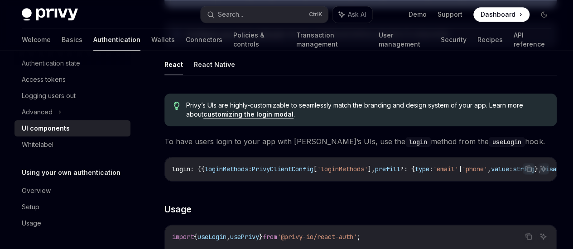
click at [488, 137] on code "useLogin" at bounding box center [506, 142] width 36 height 10
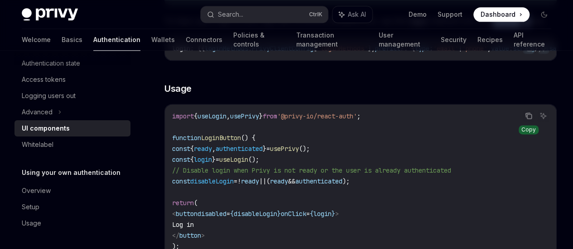
click at [525, 112] on icon "Copy the contents from the code block" at bounding box center [528, 115] width 7 height 7
click at [263, 112] on span "}" at bounding box center [261, 116] width 4 height 8
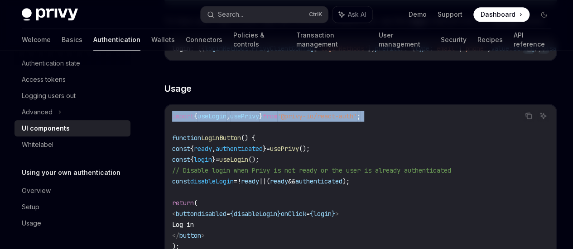
click at [263, 112] on span "}" at bounding box center [261, 116] width 4 height 8
copy code "import { useLogin , usePrivy } from '@privy-io/react-auth' ;"
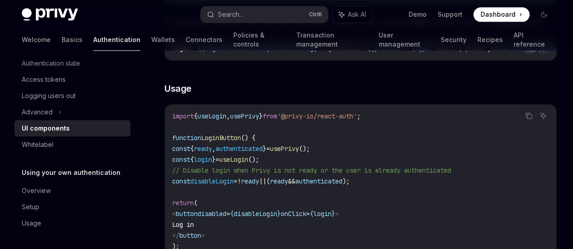
click at [185, 145] on span "const" at bounding box center [181, 149] width 18 height 8
drag, startPoint x: 187, startPoint y: 118, endPoint x: 197, endPoint y: 217, distance: 99.6
click at [197, 217] on code "import { useLogin , usePrivy } from '@privy-io/react-auth' ; function LoginButt…" at bounding box center [360, 187] width 377 height 152
copy code "const { ready , authenticated } = usePrivy (); const { login } = useLogin (); /…"
click at [234, 189] on code "import { useLogin , usePrivy } from '@privy-io/react-auth' ; function LoginButt…" at bounding box center [360, 187] width 377 height 152
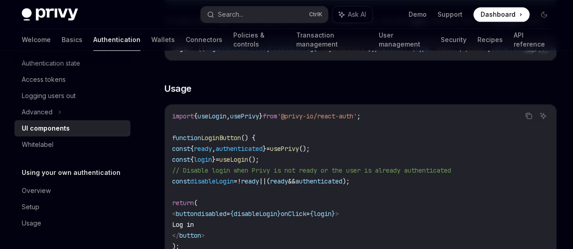
drag, startPoint x: 187, startPoint y: 172, endPoint x: 196, endPoint y: 215, distance: 43.9
click at [196, 215] on code "import { useLogin , usePrivy } from '@privy-io/react-auth' ; function LoginButt…" at bounding box center [360, 187] width 377 height 152
copy code "return ( < button disabled = { disableLogin } onClick = { login } > Log in </ b…"
drag, startPoint x: 188, startPoint y: 118, endPoint x: 198, endPoint y: 150, distance: 33.5
click at [198, 150] on code "import { useLogin , usePrivy } from '@privy-io/react-auth' ; function LoginButt…" at bounding box center [360, 187] width 377 height 152
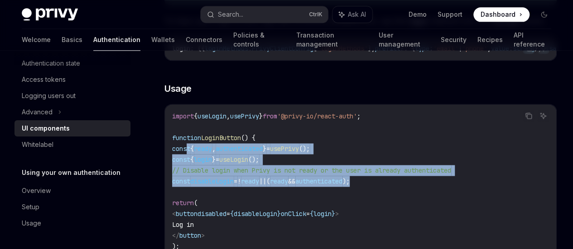
scroll to position [0, 4]
copy code "const { ready , authenticated } = usePrivy (); const { login } = useLogin (); /…"
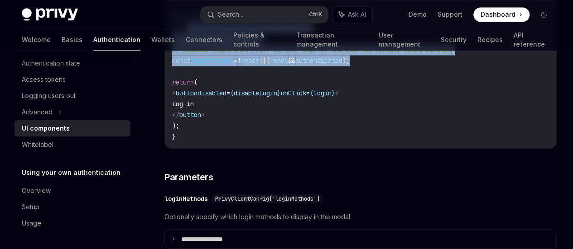
scroll to position [845, 0]
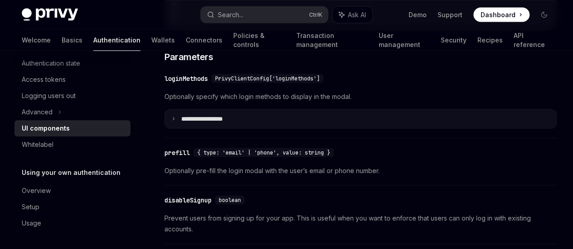
click at [174, 116] on icon at bounding box center [173, 118] width 5 height 5
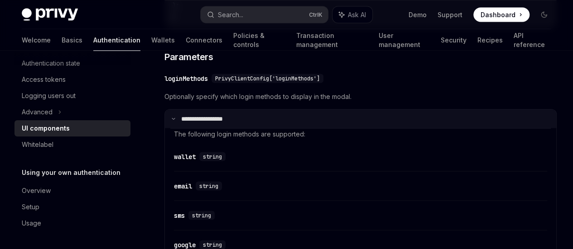
click at [174, 116] on icon at bounding box center [173, 118] width 5 height 5
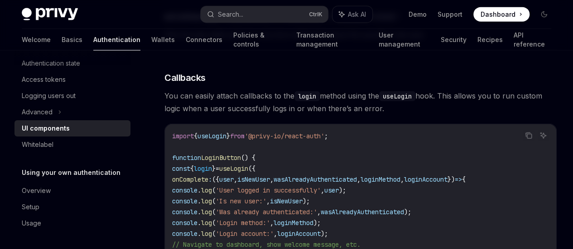
scroll to position [1207, 0]
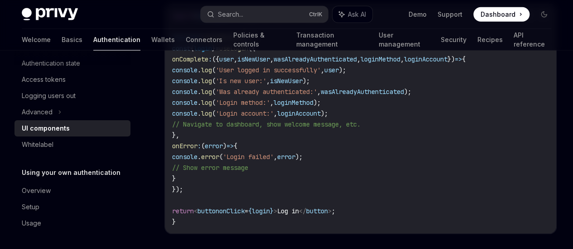
drag, startPoint x: 202, startPoint y: 68, endPoint x: 214, endPoint y: 182, distance: 114.2
click at [214, 182] on code "import { useLogin } from '@privy-io/react-auth' ; function LoginButton () { con…" at bounding box center [360, 118] width 377 height 217
copy code "onComplete : ({ user , isNewUser , wasAlreadyAuthenticated , loginMethod , logi…"
click at [313, 143] on code "import { useLogin } from '@privy-io/react-auth' ; function LoginButton () { con…" at bounding box center [360, 118] width 377 height 217
click at [378, 42] on link "User management" at bounding box center [403, 40] width 51 height 22
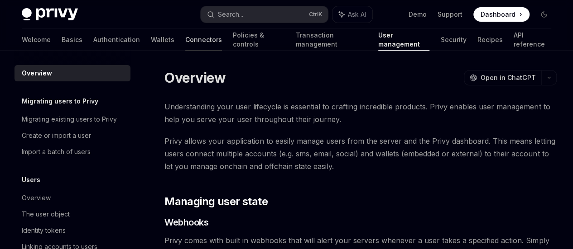
click at [185, 40] on link "Connectors" at bounding box center [203, 40] width 37 height 22
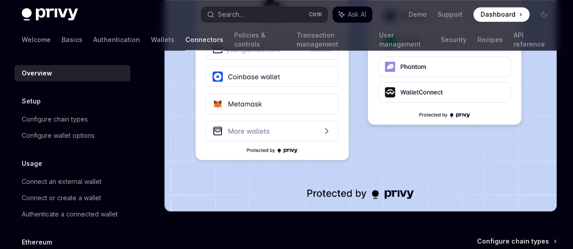
scroll to position [289, 0]
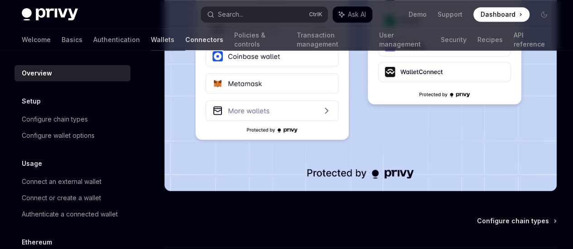
click at [151, 41] on link "Wallets" at bounding box center [163, 40] width 24 height 22
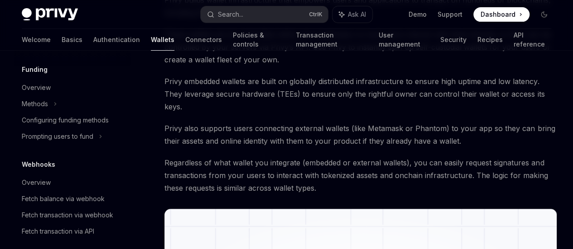
scroll to position [241, 0]
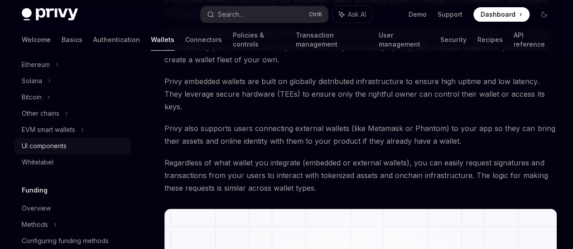
click at [63, 145] on div "UI components" at bounding box center [44, 146] width 45 height 11
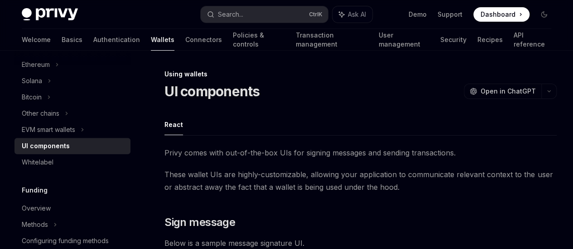
type textarea "*"
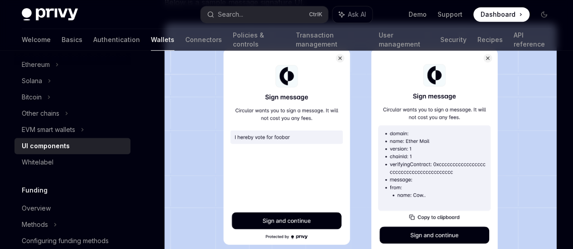
scroll to position [362, 0]
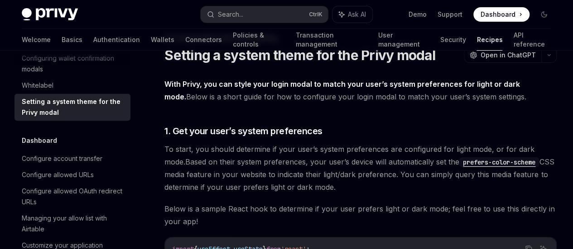
scroll to position [34, 0]
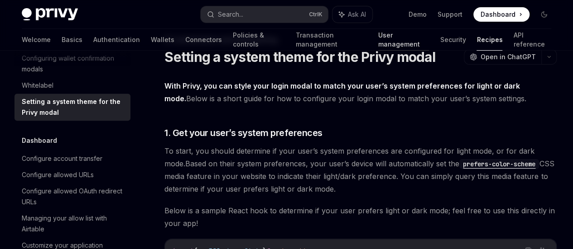
click at [379, 40] on link "User management" at bounding box center [403, 40] width 51 height 22
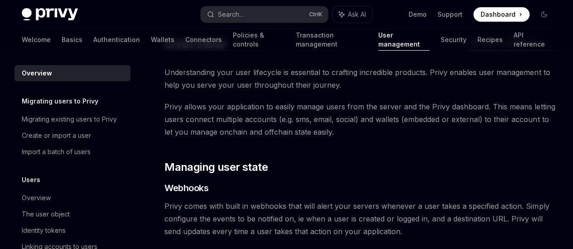
scroll to position [120, 0]
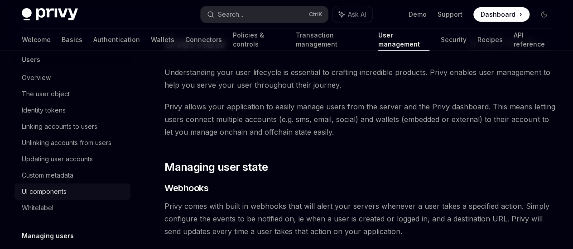
click at [62, 186] on div "UI components" at bounding box center [44, 191] width 45 height 11
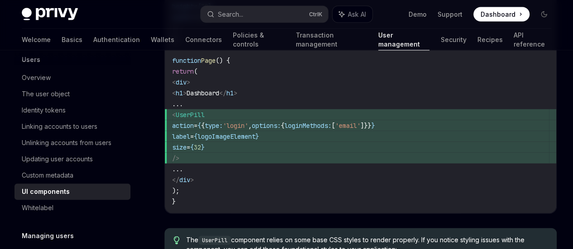
scroll to position [1000, 0]
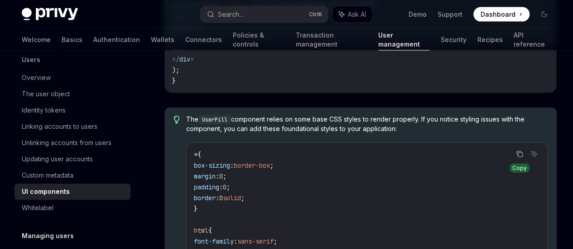
click at [516, 151] on icon "Copy the contents from the code block" at bounding box center [519, 154] width 7 height 7
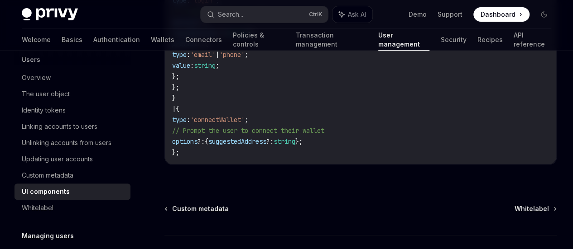
scroll to position [1811, 0]
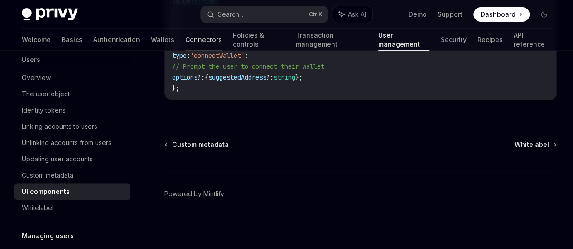
click at [185, 44] on link "Connectors" at bounding box center [203, 40] width 37 height 22
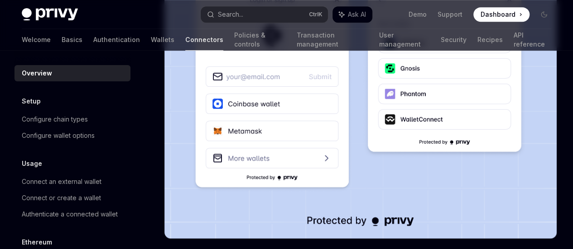
scroll to position [120, 0]
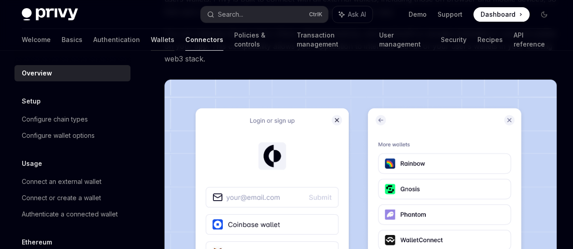
click at [151, 43] on link "Wallets" at bounding box center [163, 40] width 24 height 22
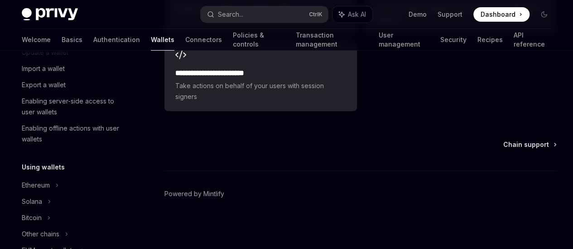
scroll to position [241, 0]
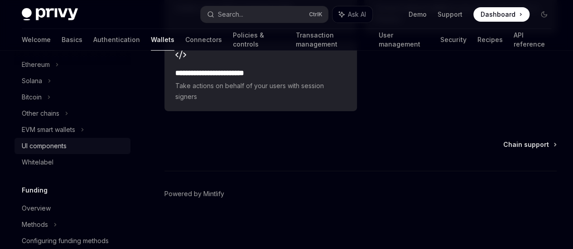
click at [80, 147] on div "UI components" at bounding box center [73, 146] width 103 height 11
type textarea "*"
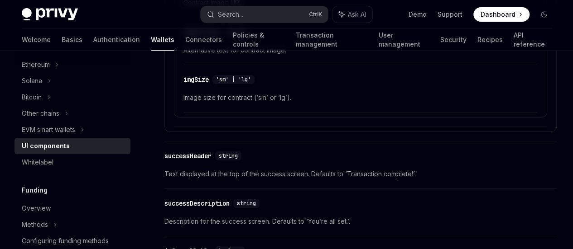
scroll to position [1736, 0]
